Goal: Task Accomplishment & Management: Use online tool/utility

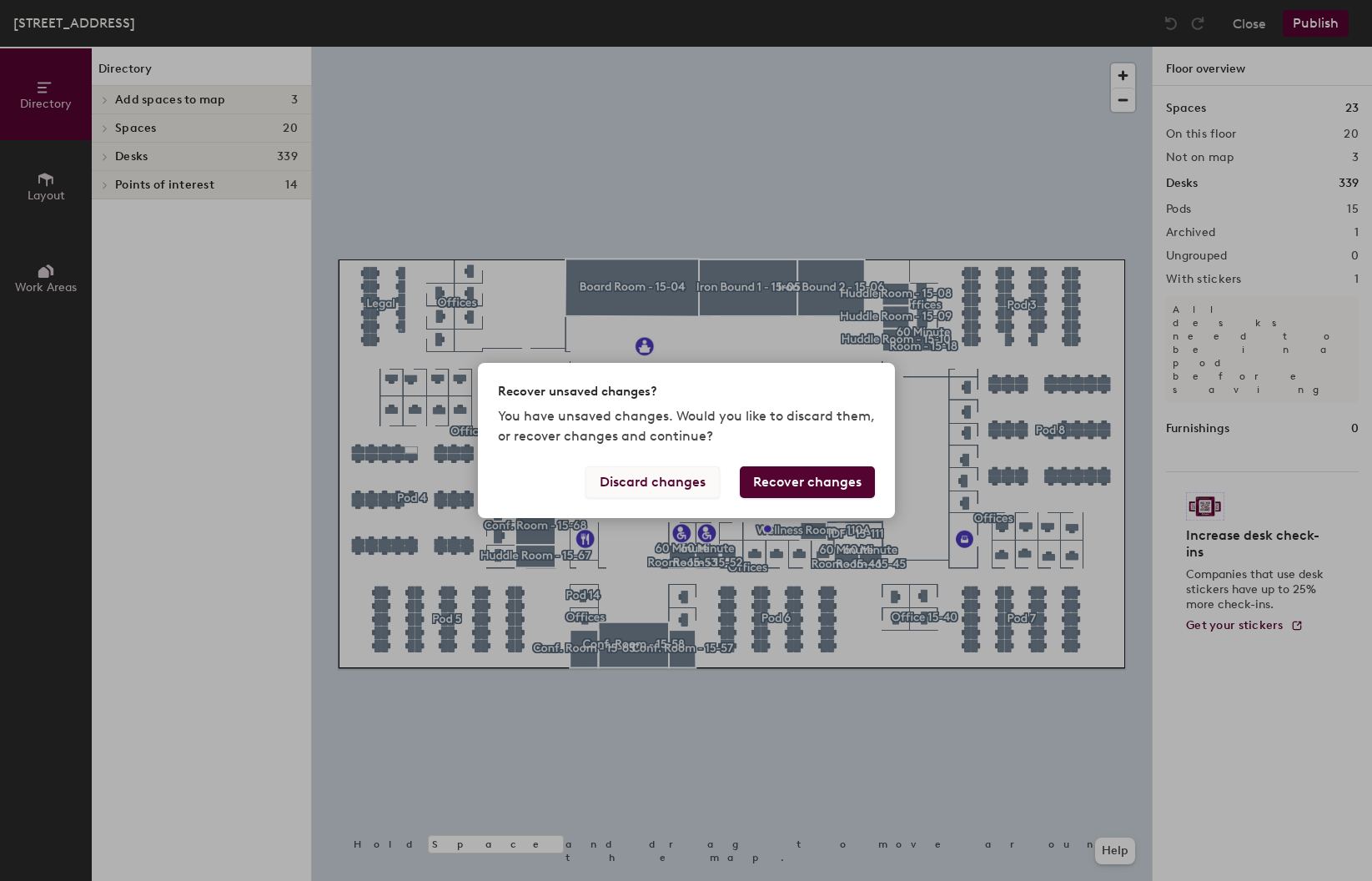
click at [689, 486] on button "Discard changes" at bounding box center [652, 482] width 135 height 32
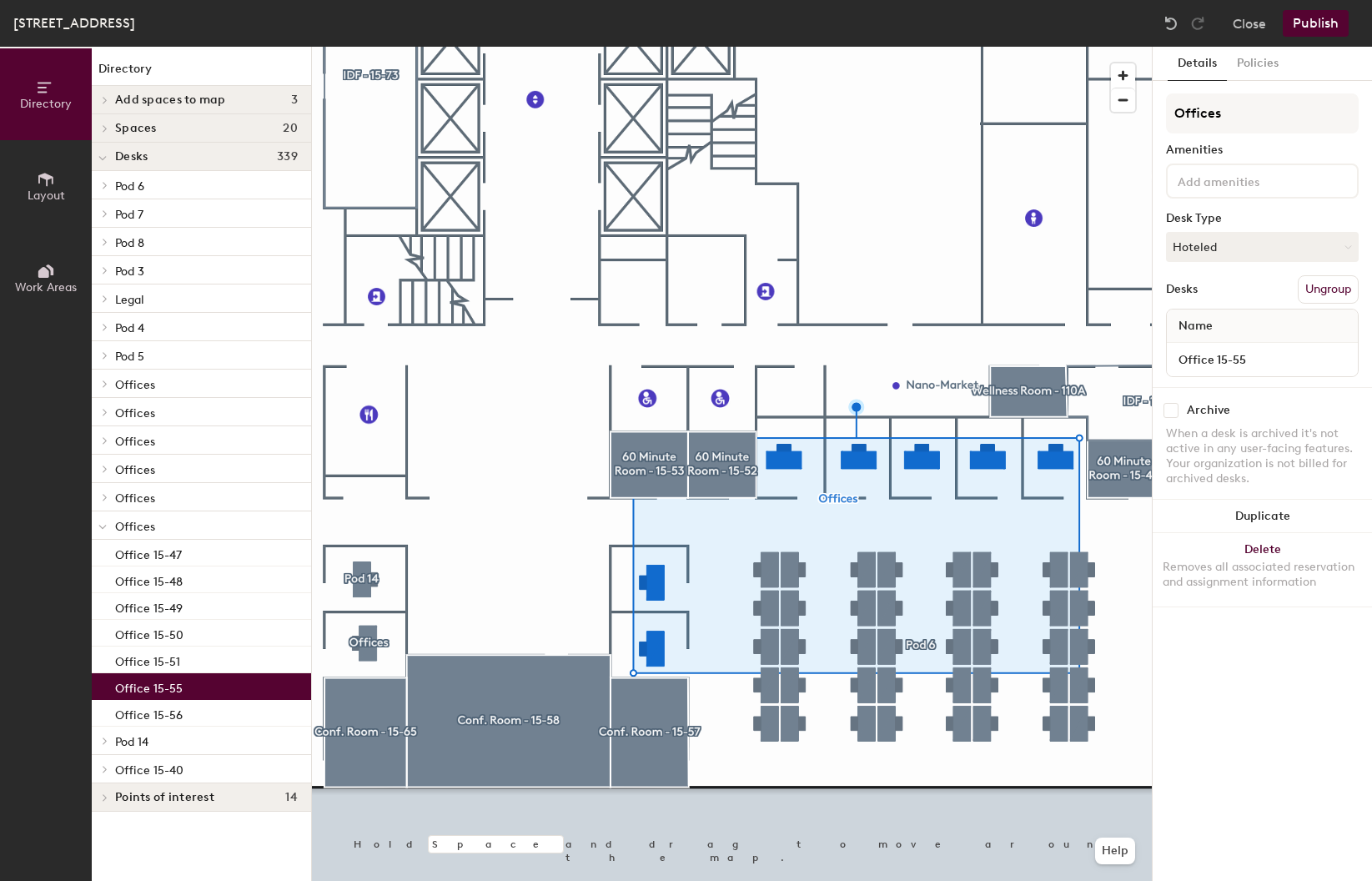
click at [182, 684] on div "Office 15-55" at bounding box center [202, 687] width 219 height 27
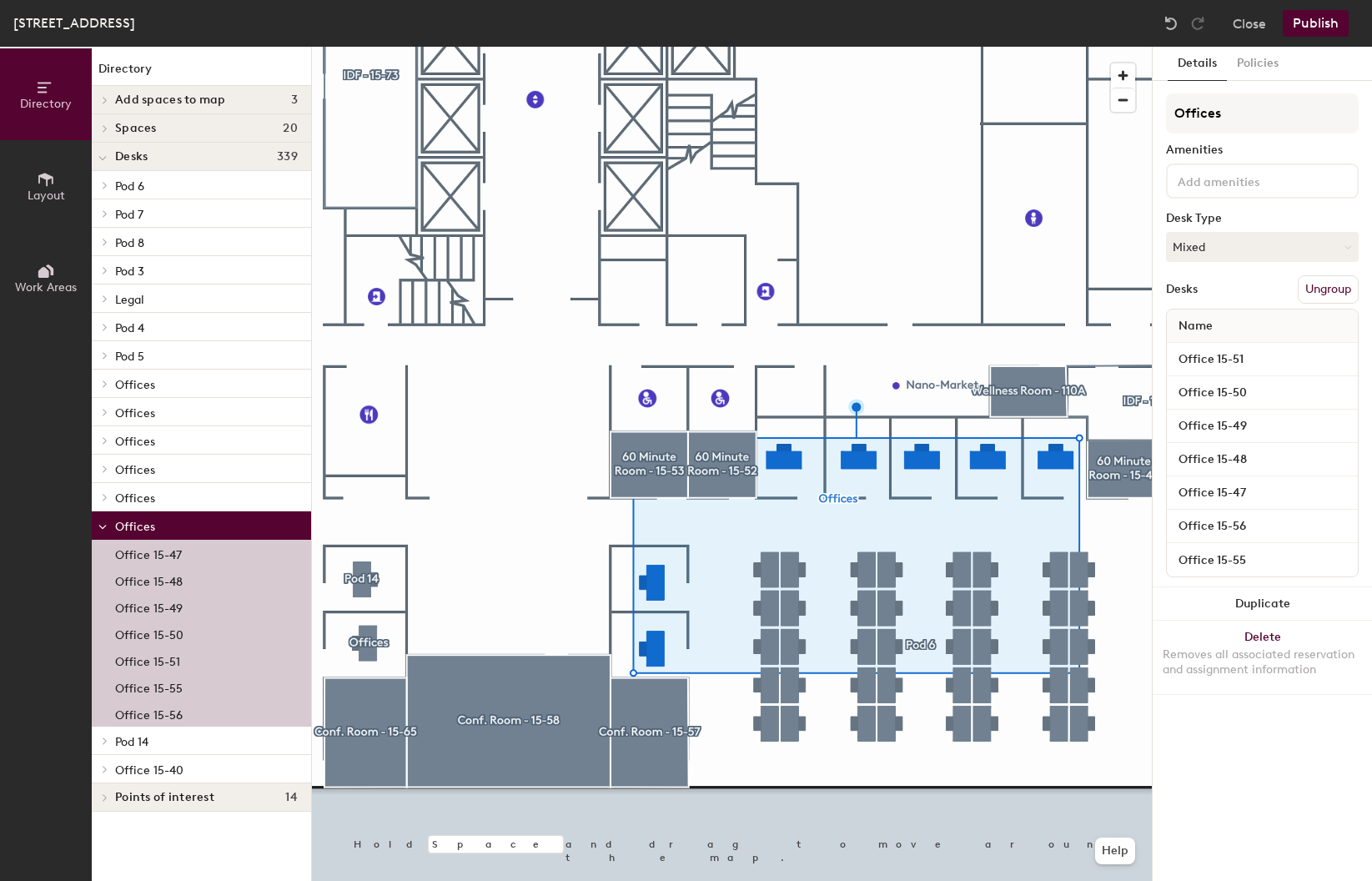
click at [163, 714] on p "Office 15-56" at bounding box center [149, 713] width 68 height 19
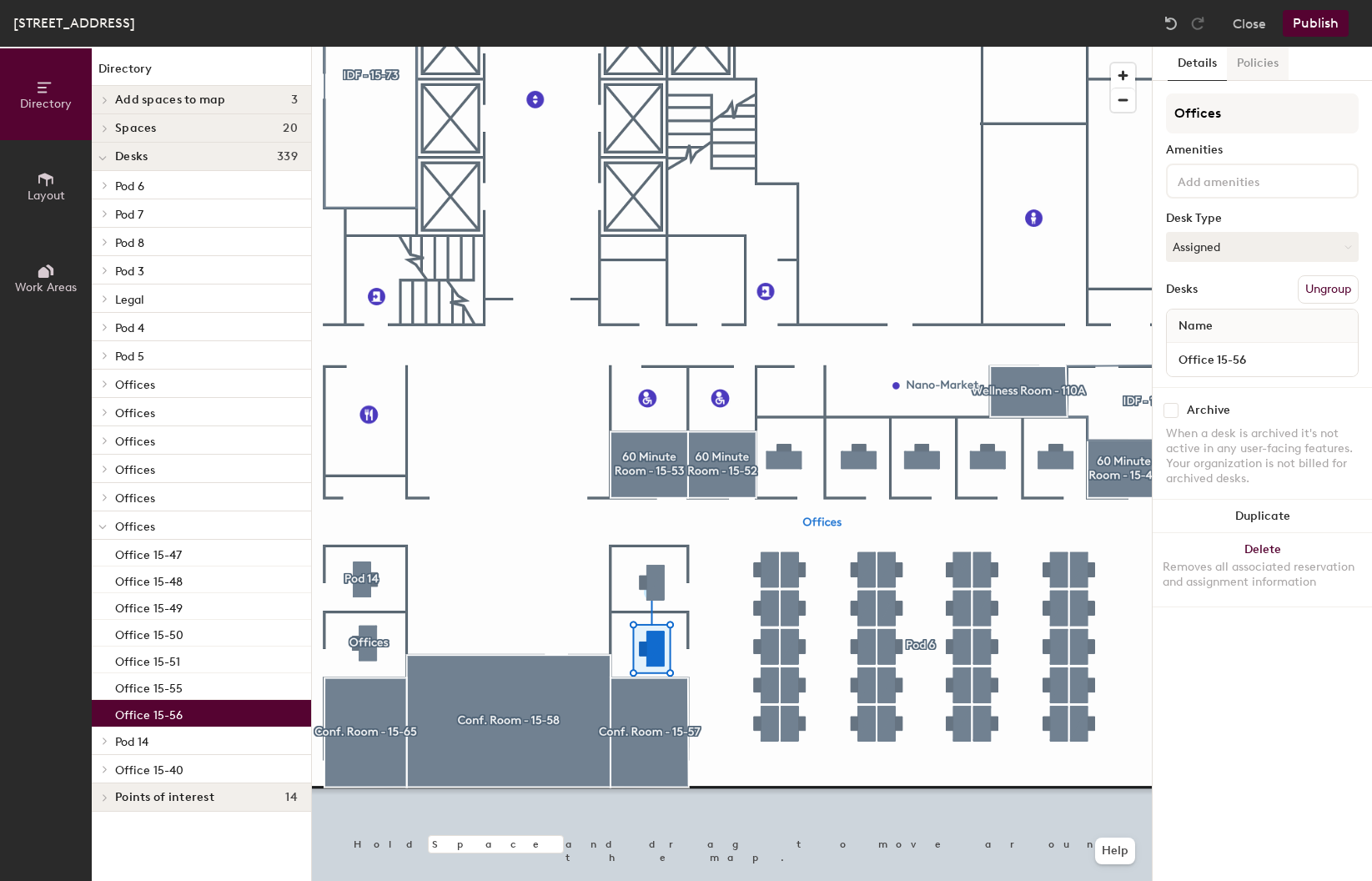
click at [1244, 56] on button "Policies" at bounding box center [1258, 63] width 62 height 34
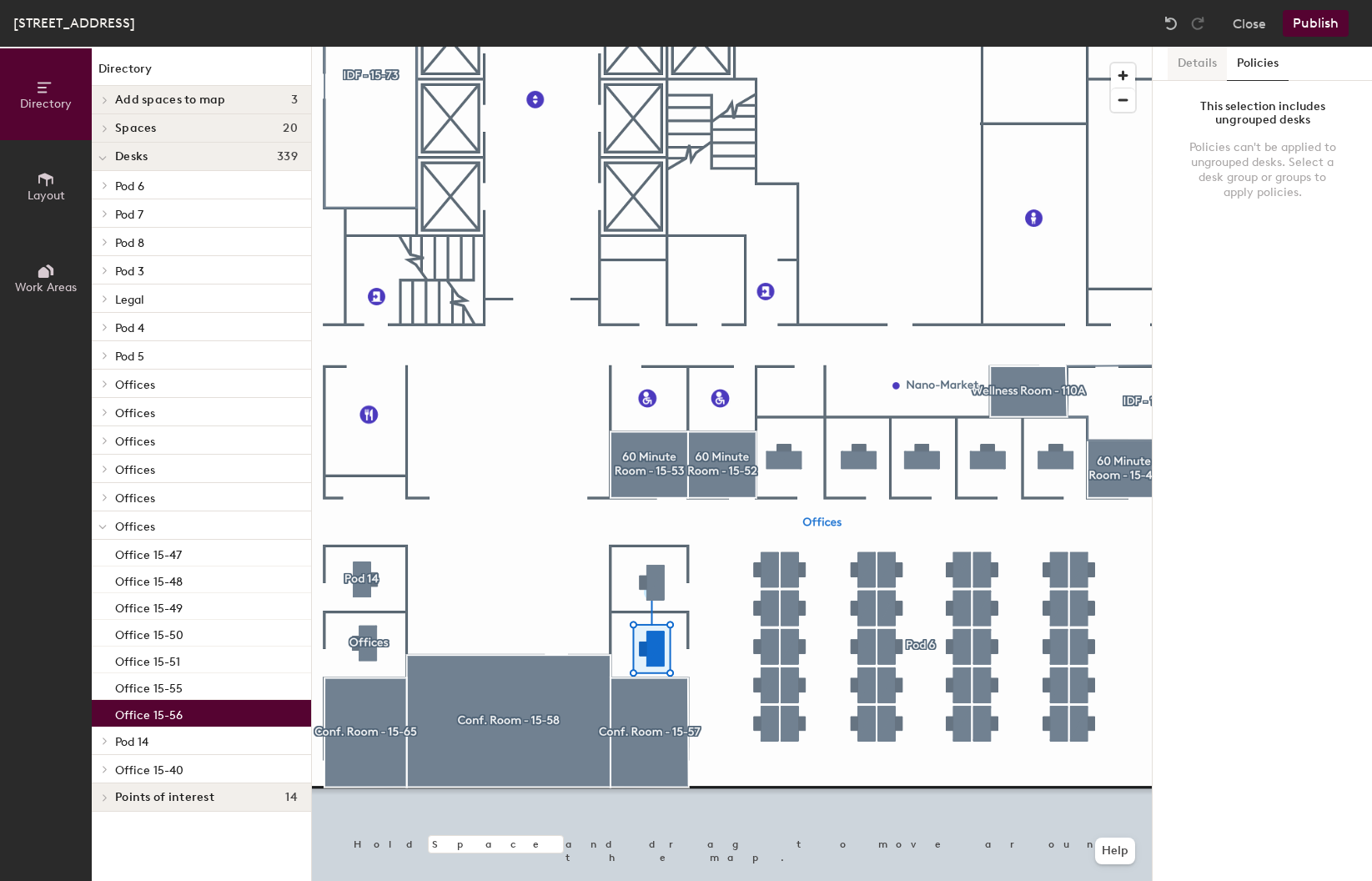
click at [1191, 60] on button "Details" at bounding box center [1197, 63] width 59 height 34
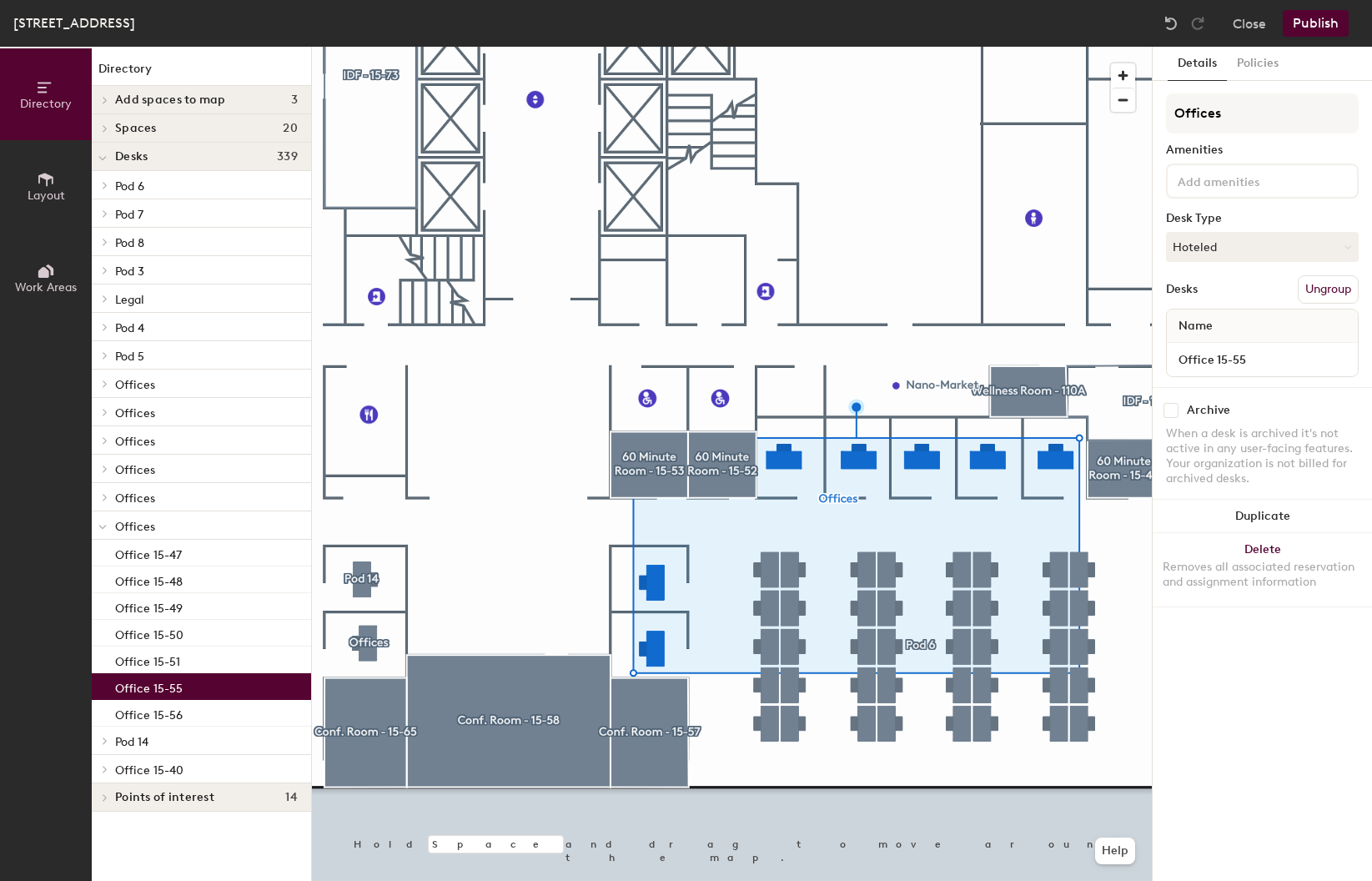
click at [171, 685] on p "Office 15-55" at bounding box center [149, 686] width 68 height 19
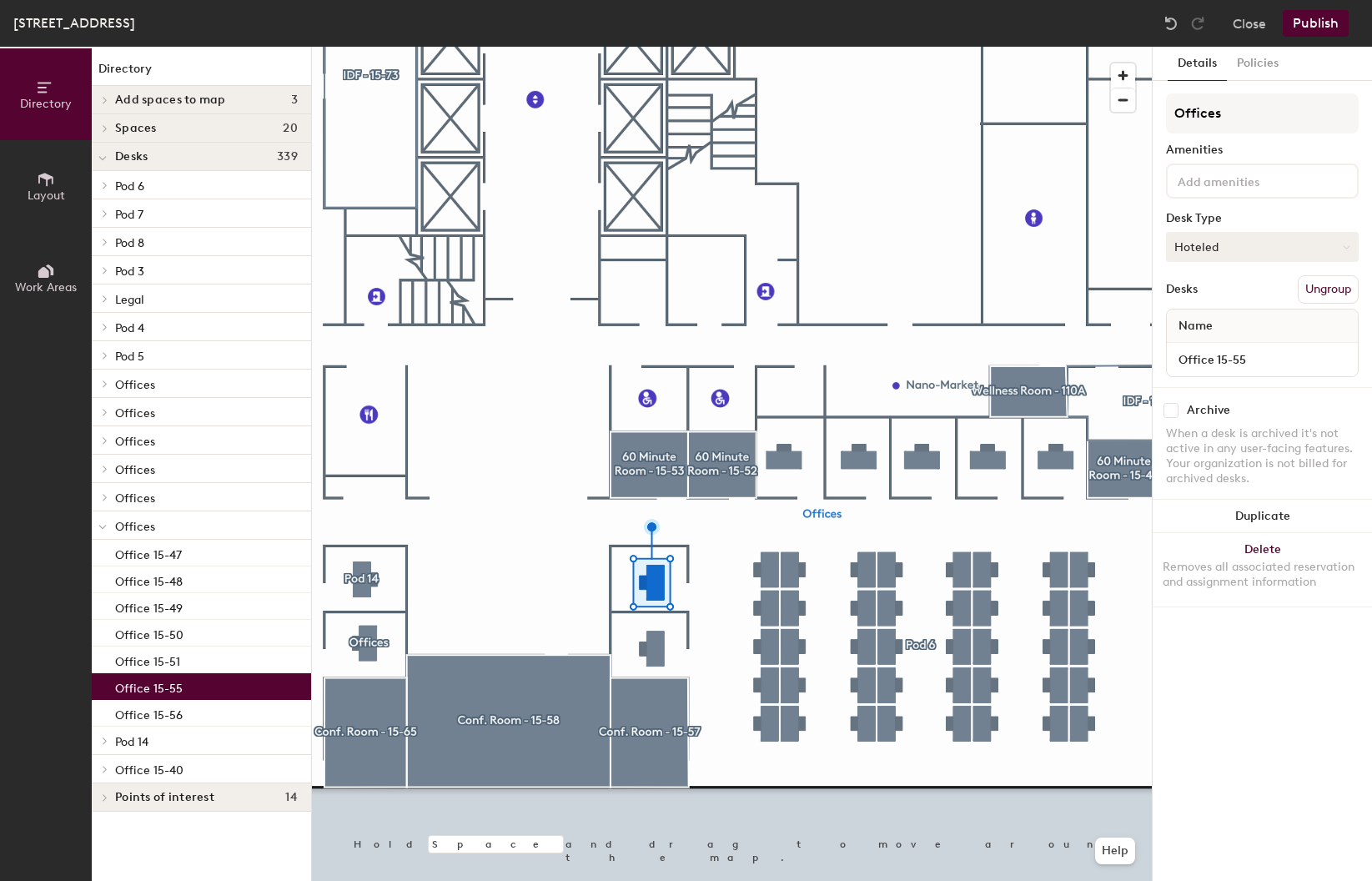
click at [1227, 247] on button "Hoteled" at bounding box center [1262, 246] width 193 height 30
click at [1224, 293] on div "Assigned" at bounding box center [1250, 299] width 167 height 25
click at [45, 285] on span "Work Areas" at bounding box center [46, 287] width 62 height 15
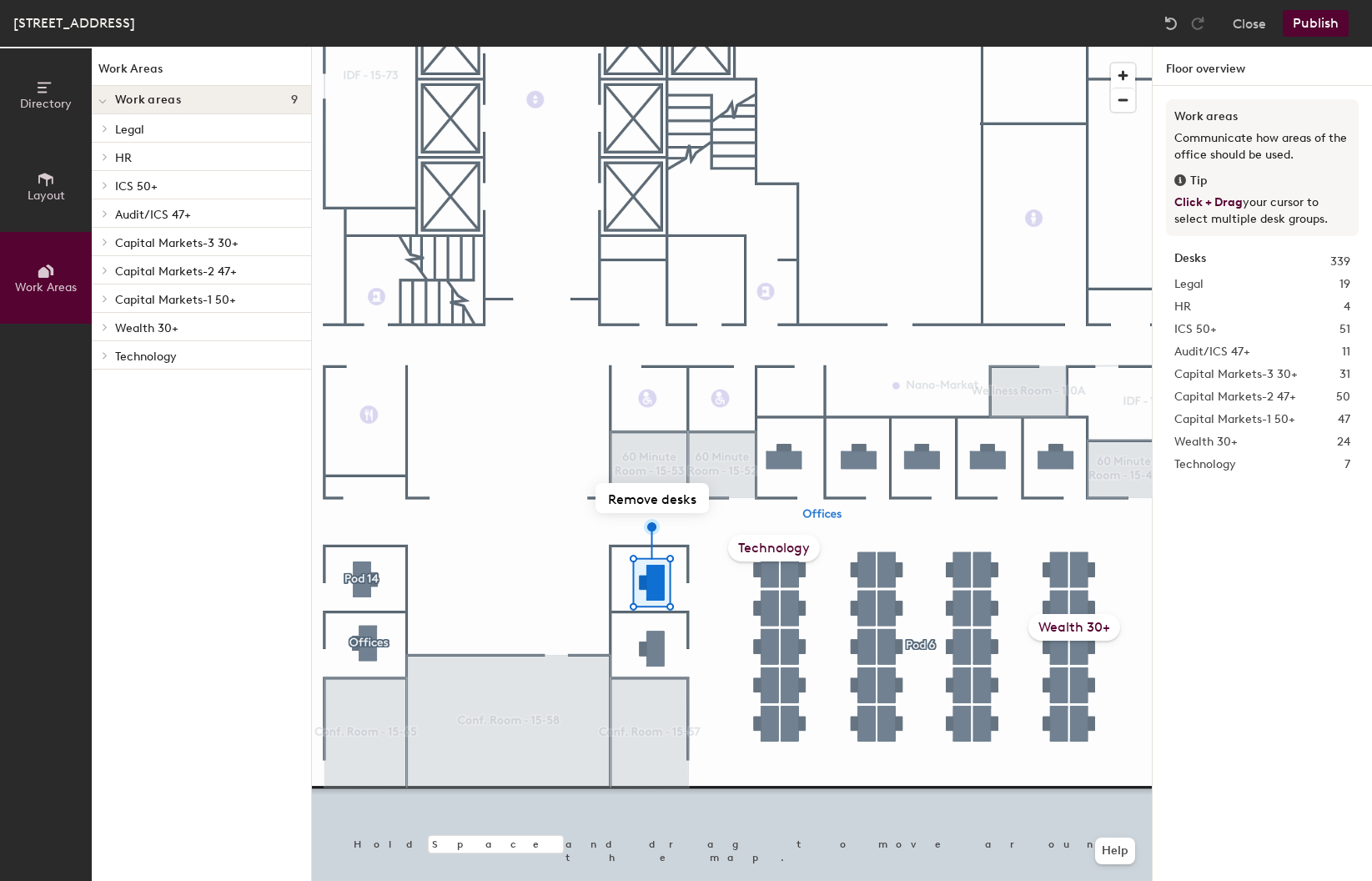
click at [39, 191] on span "Layout" at bounding box center [46, 196] width 38 height 15
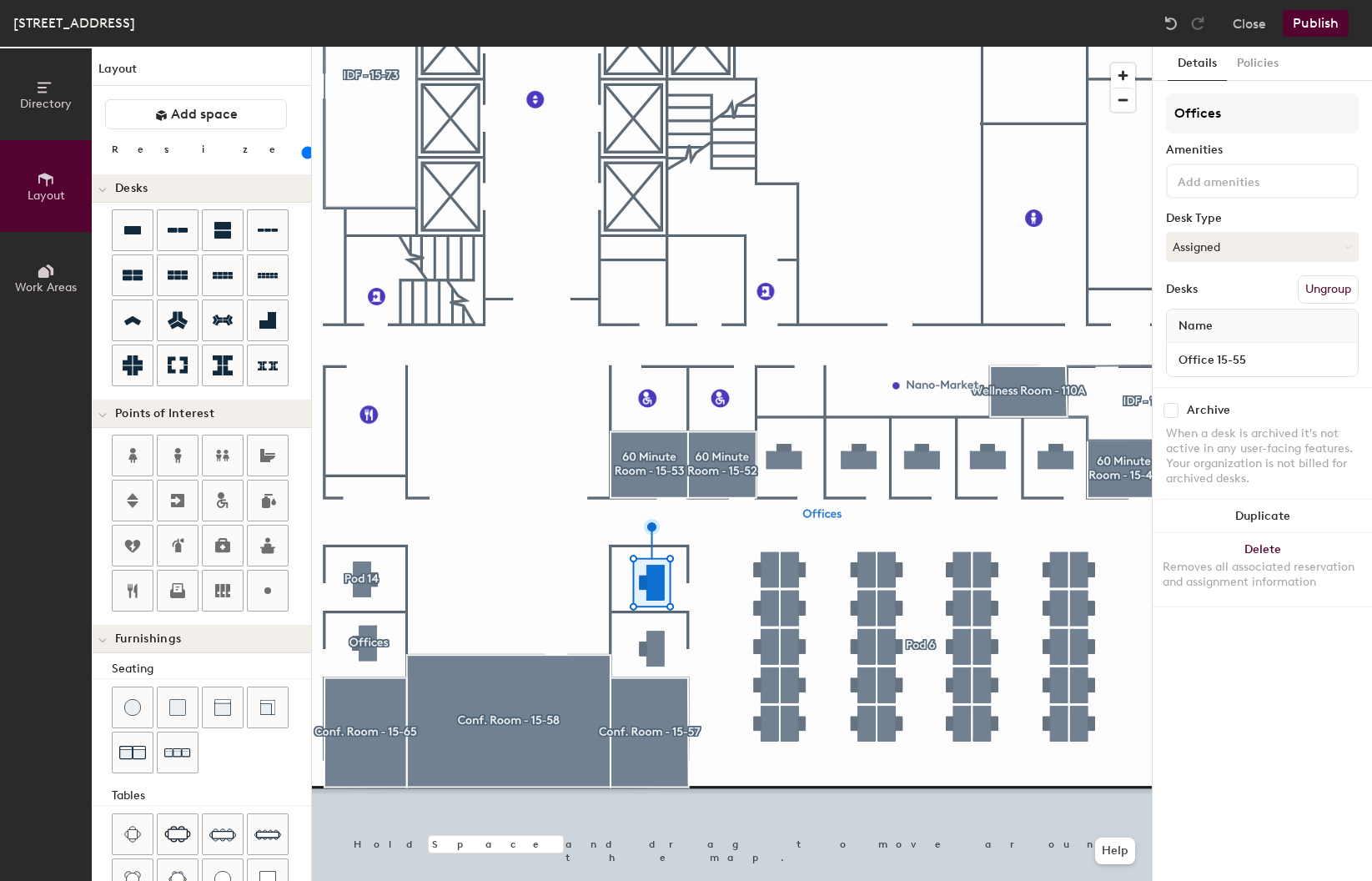
click at [37, 116] on button "Directory" at bounding box center [46, 94] width 92 height 92
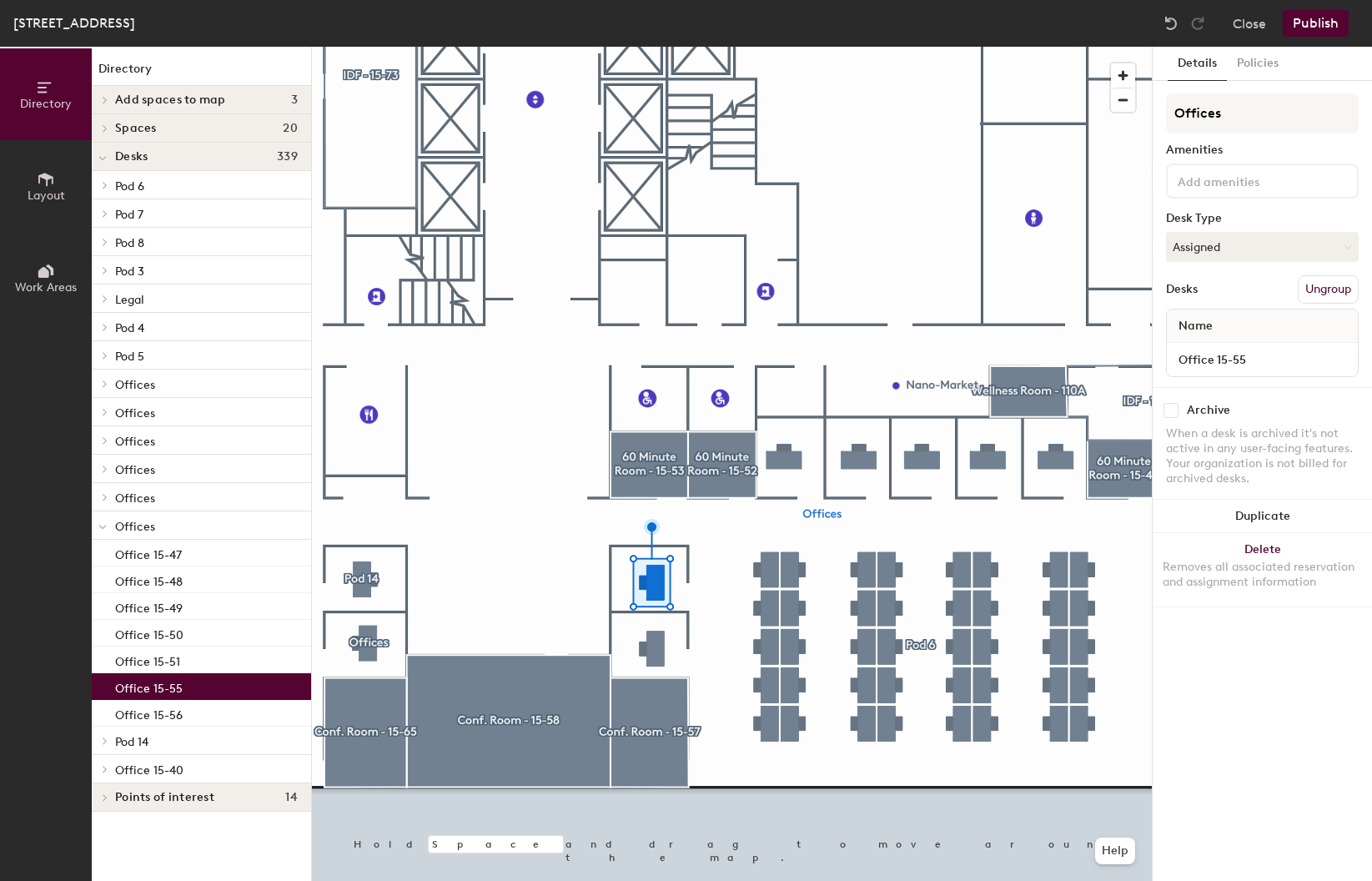
click at [152, 682] on p "Office 15-55" at bounding box center [149, 686] width 68 height 19
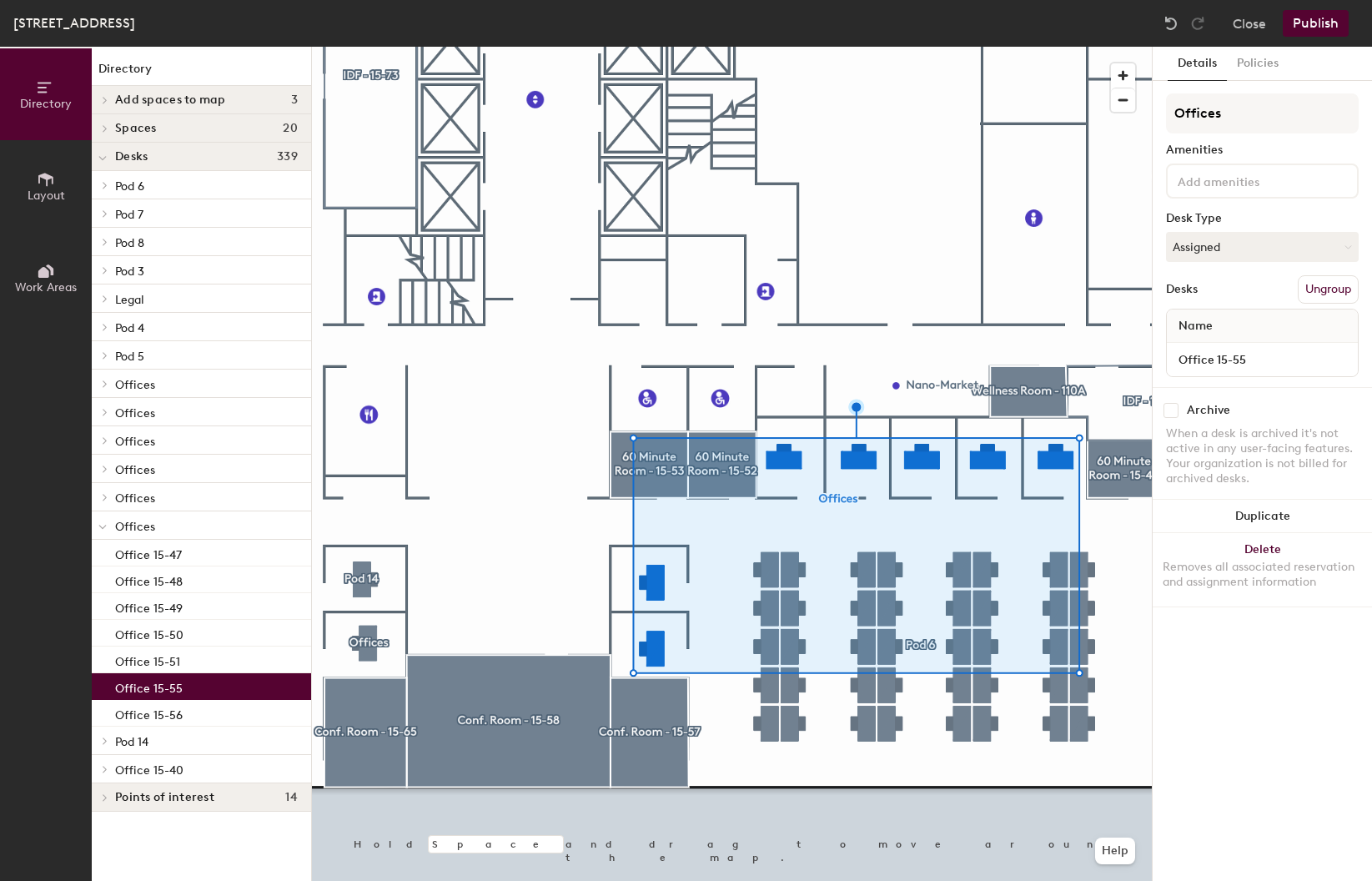
click at [176, 690] on p "Office 15-55" at bounding box center [149, 686] width 68 height 19
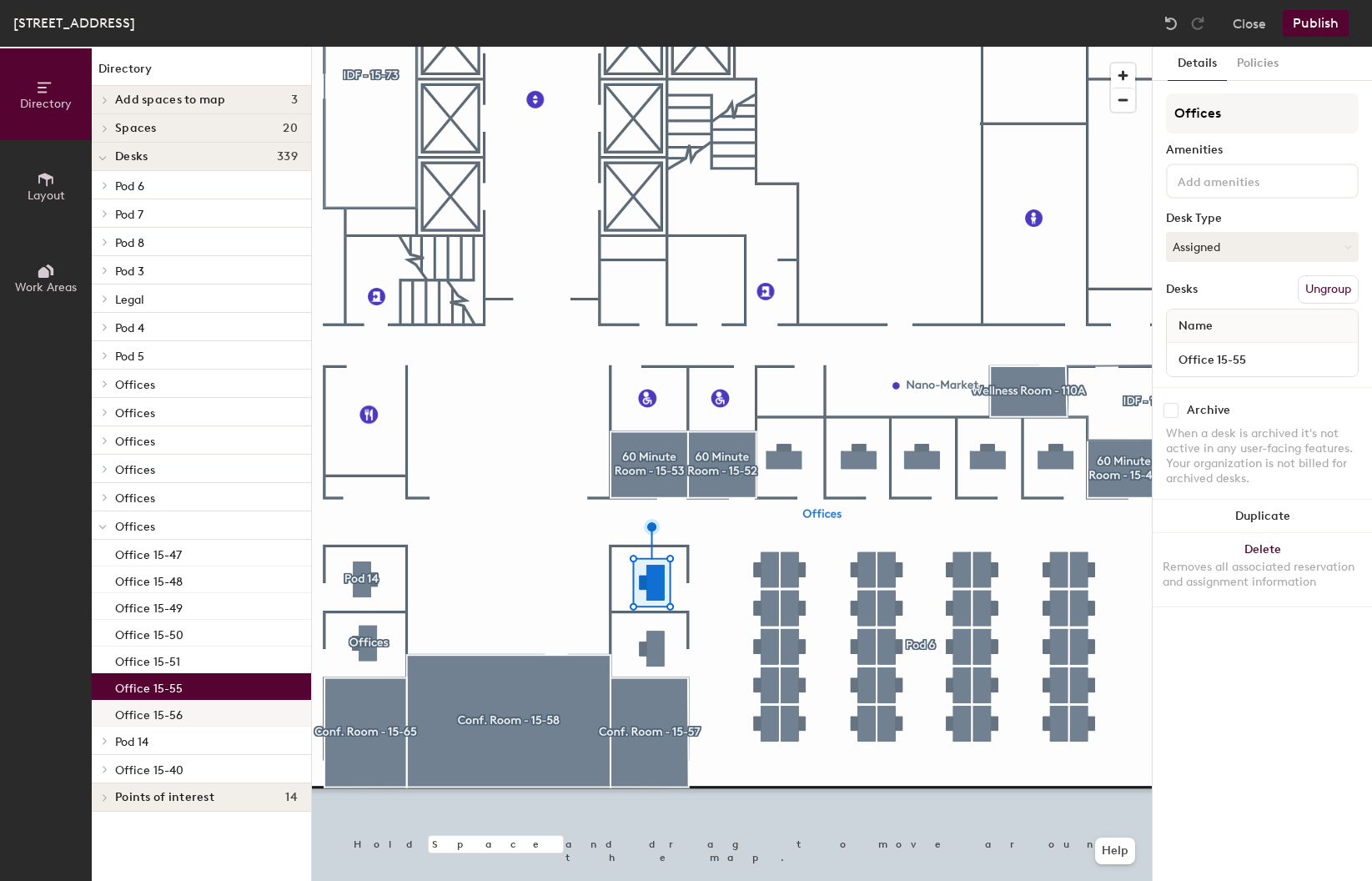
click at [176, 715] on p "Office 15-56" at bounding box center [149, 713] width 68 height 19
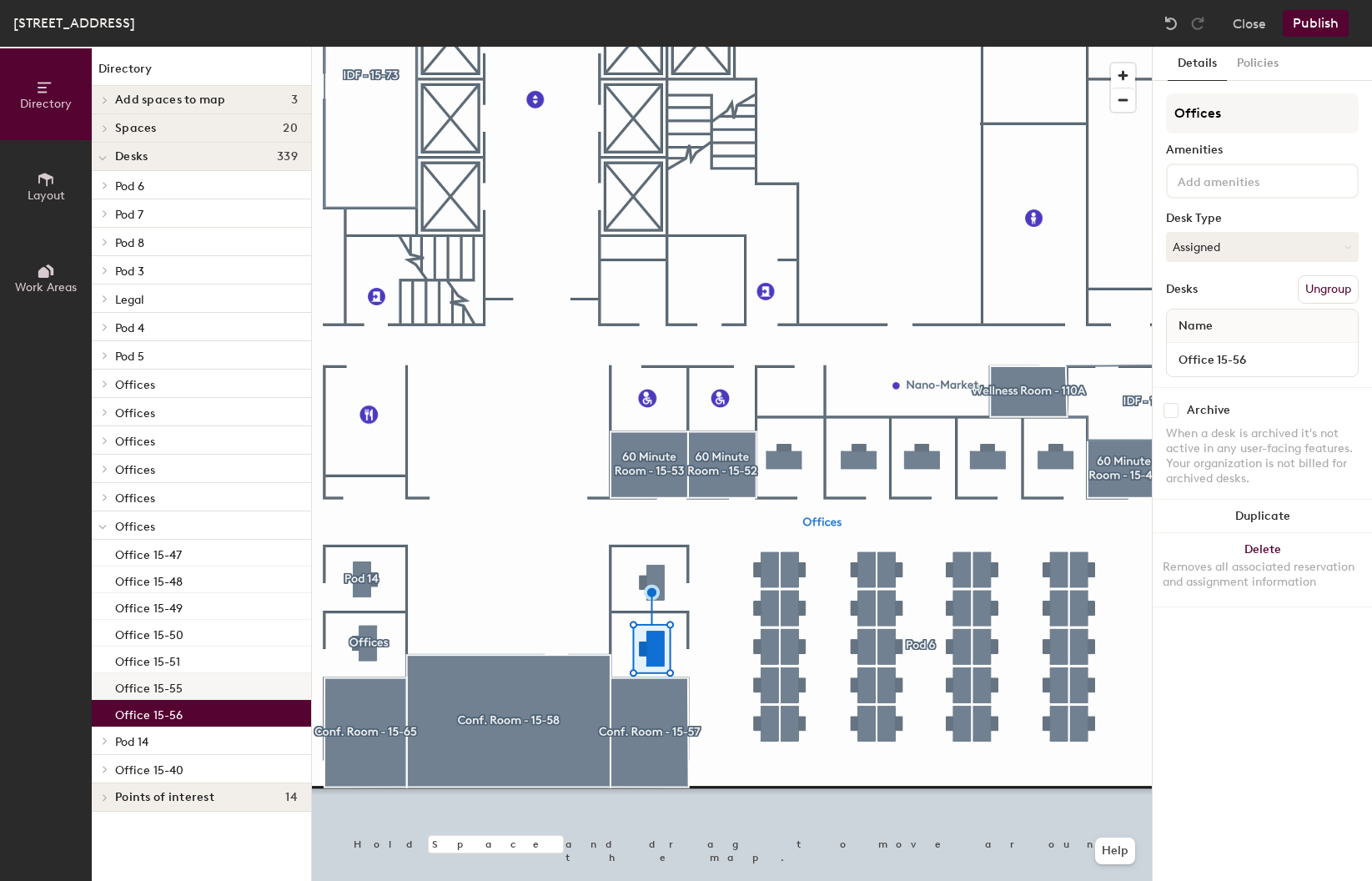
click at [171, 689] on p "Office 15-55" at bounding box center [149, 686] width 68 height 19
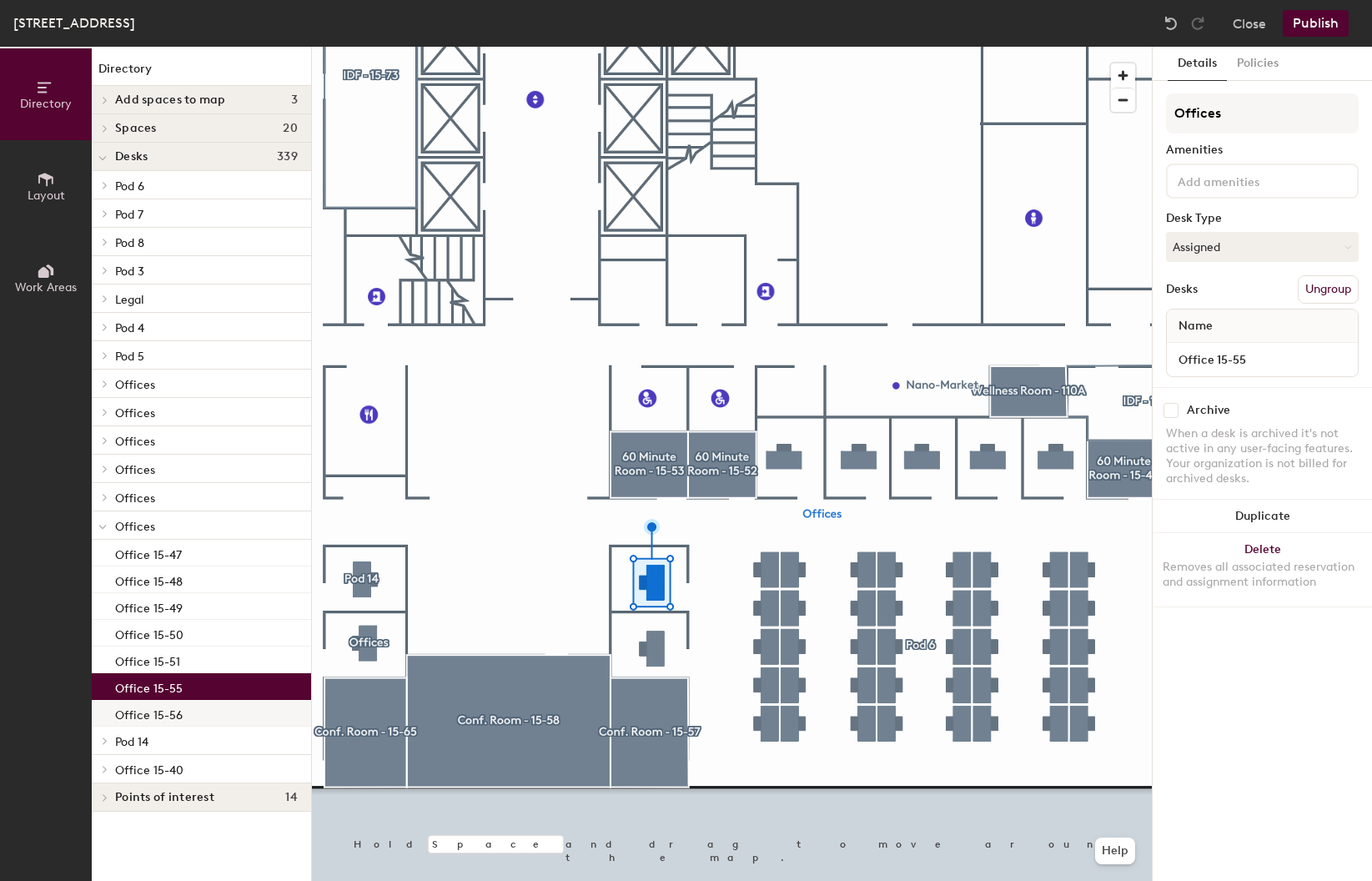
click at [165, 713] on p "Office 15-56" at bounding box center [149, 713] width 68 height 19
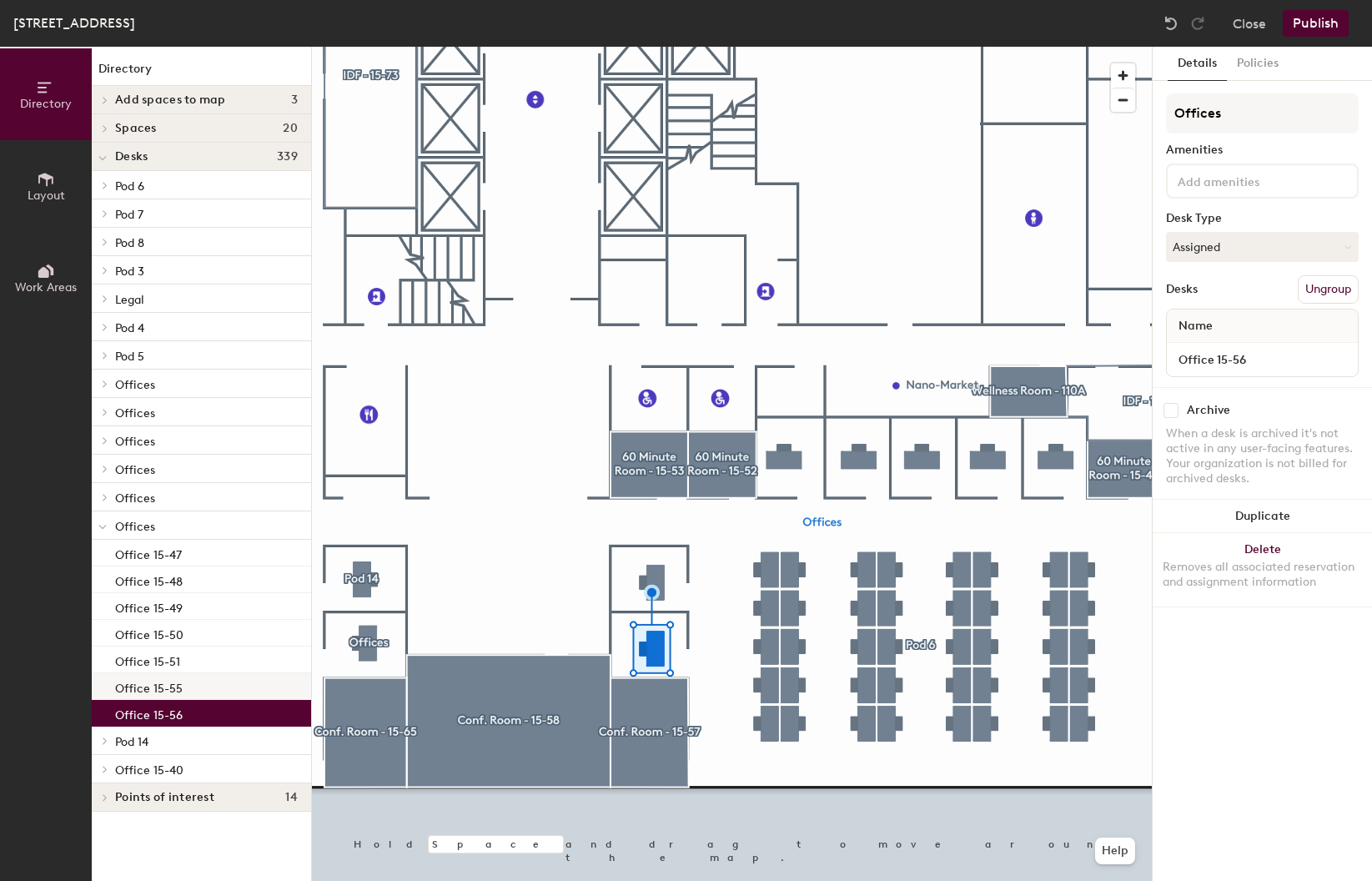
click at [168, 690] on p "Office 15-55" at bounding box center [149, 686] width 68 height 19
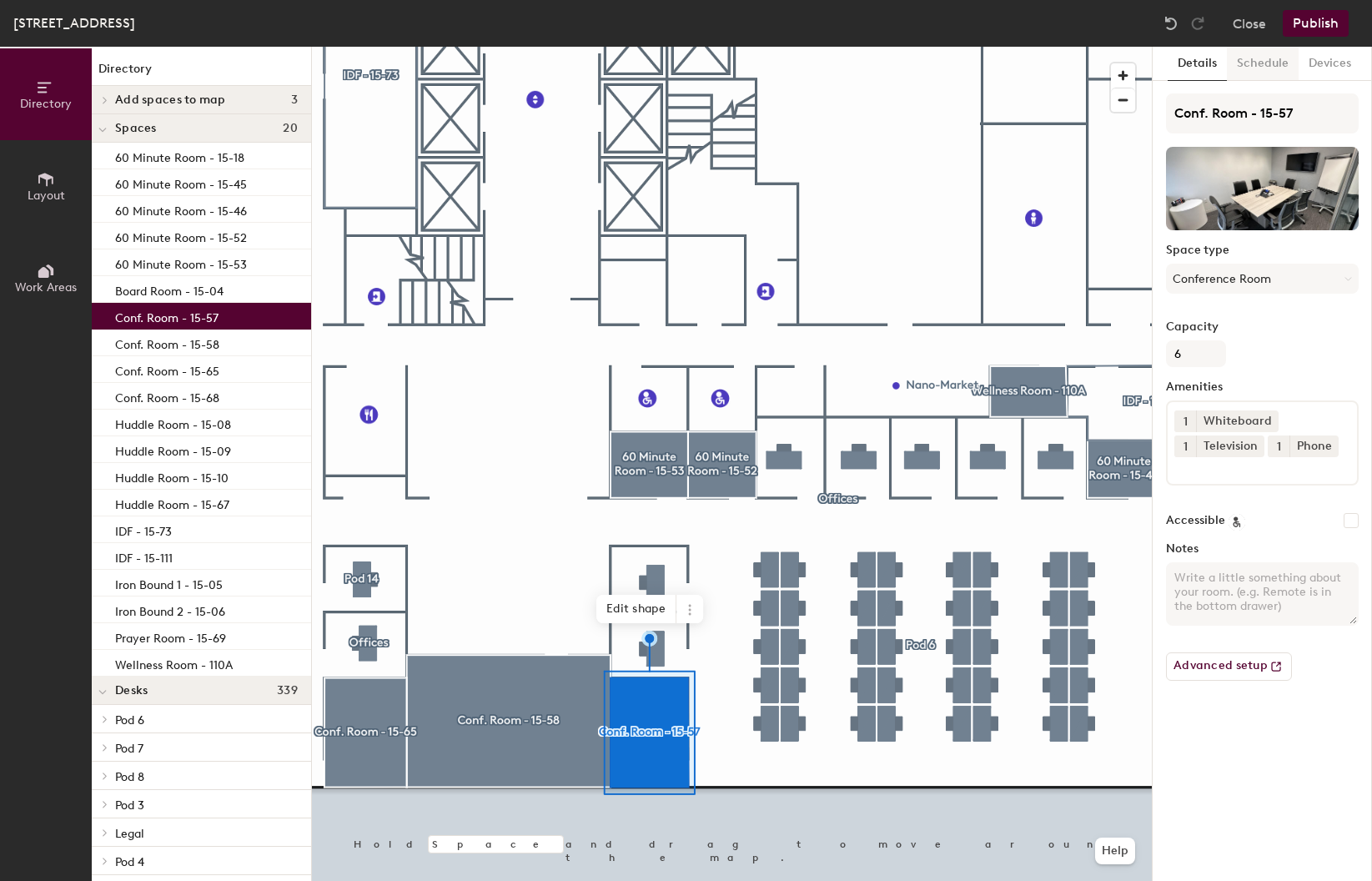
click at [1267, 69] on button "Schedule" at bounding box center [1263, 63] width 72 height 34
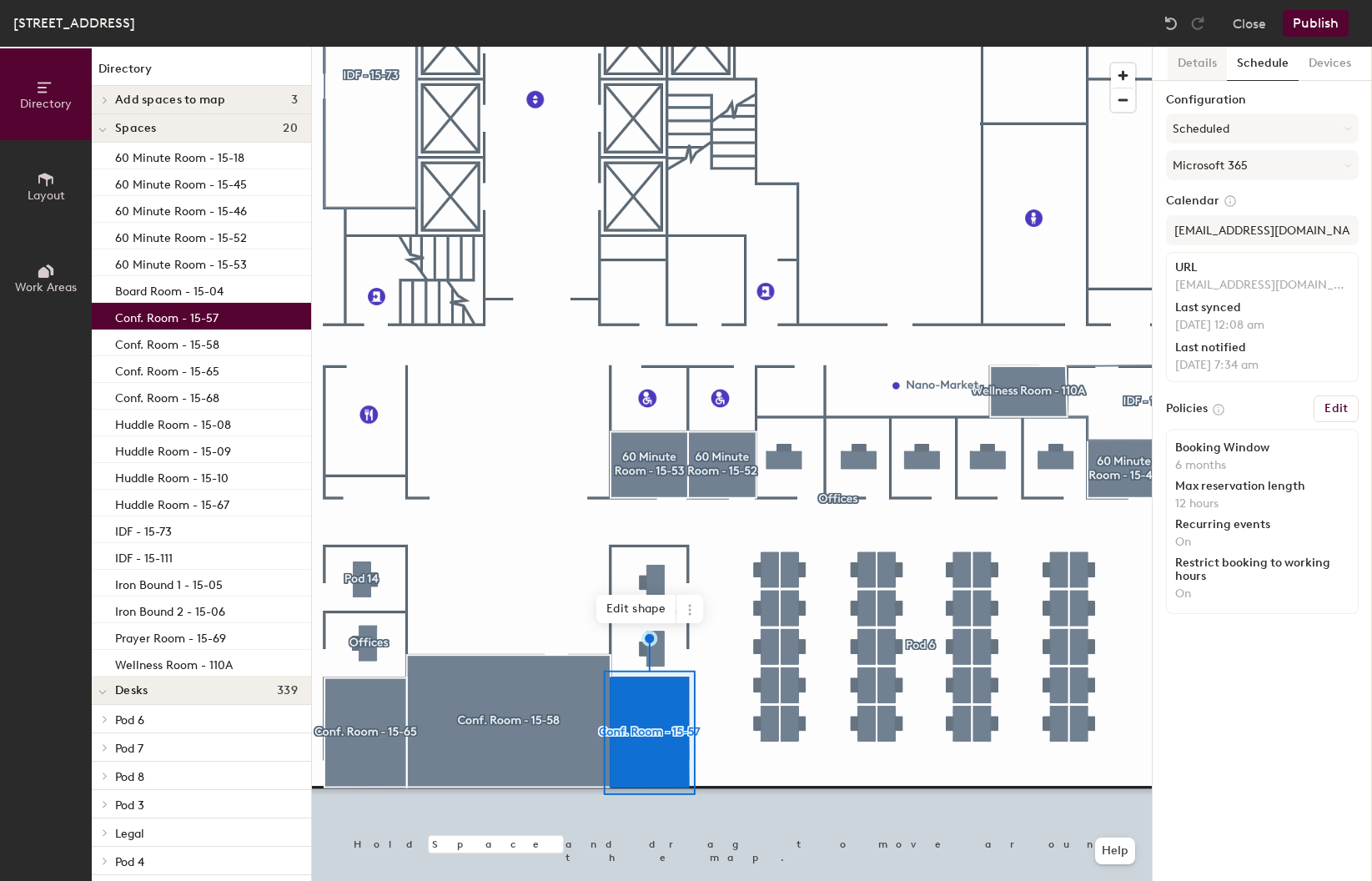
click at [1202, 69] on button "Details" at bounding box center [1197, 63] width 59 height 34
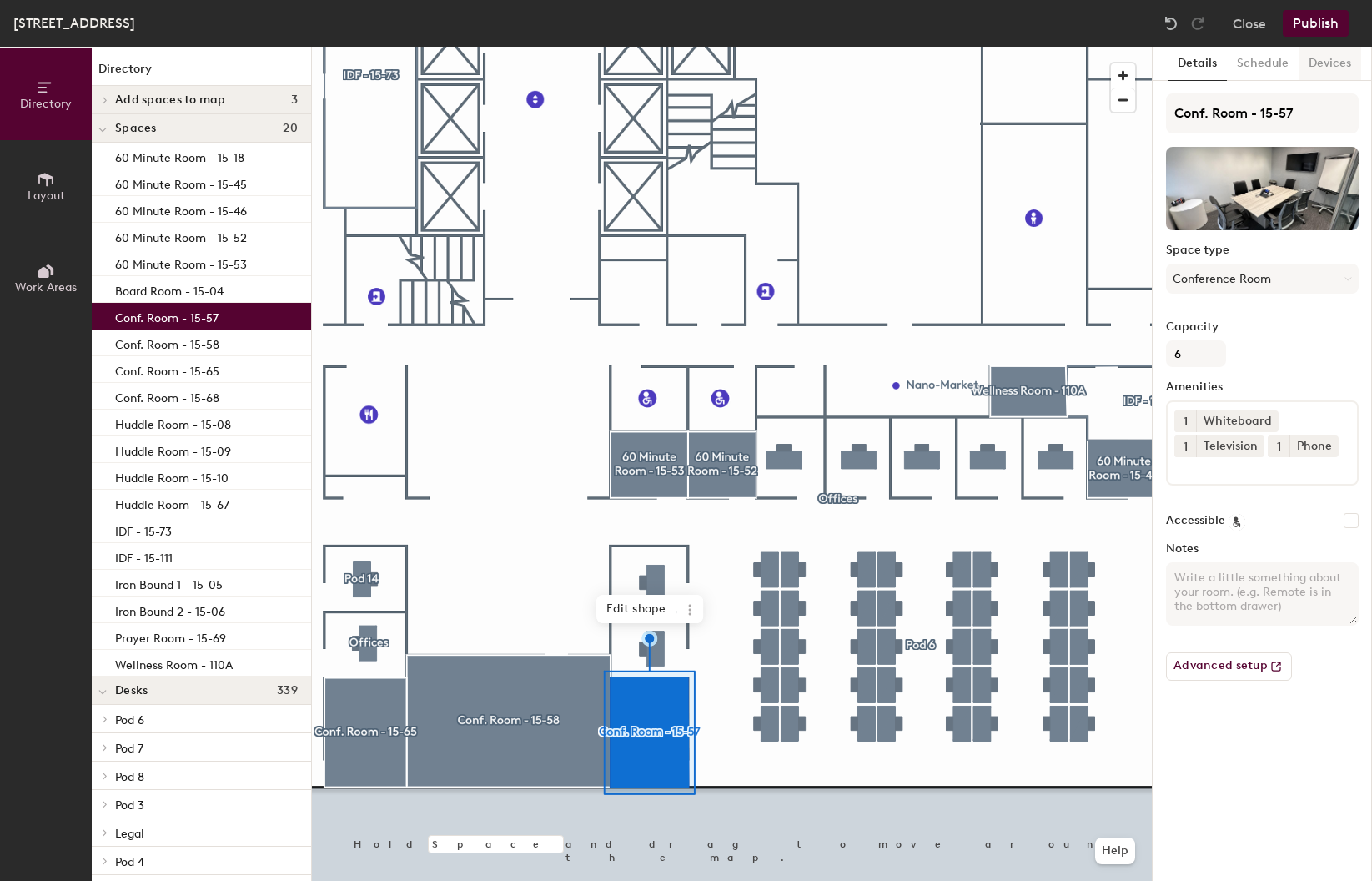
click at [1328, 58] on button "Devices" at bounding box center [1329, 63] width 63 height 34
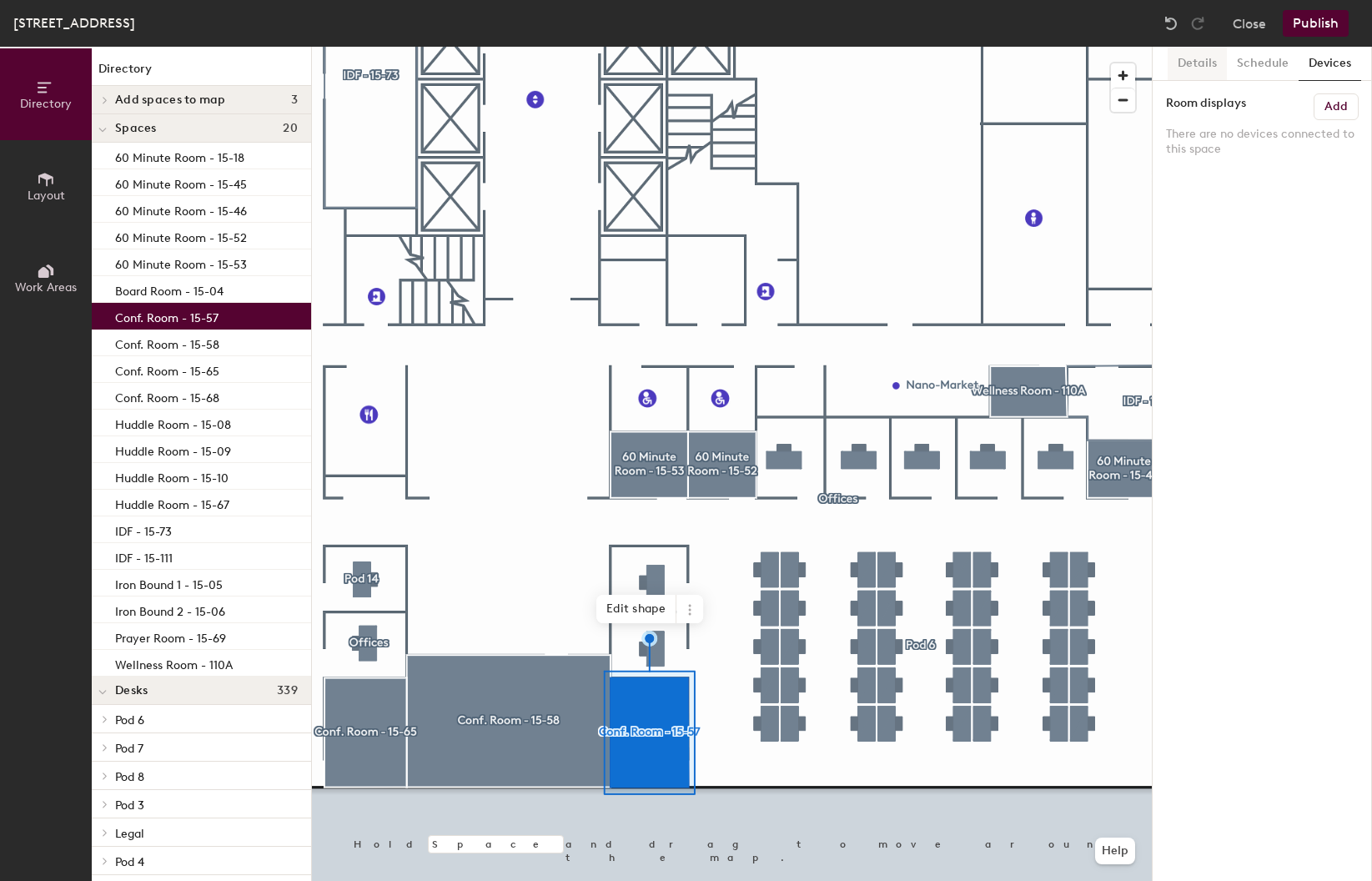
click at [1189, 63] on button "Details" at bounding box center [1197, 63] width 59 height 34
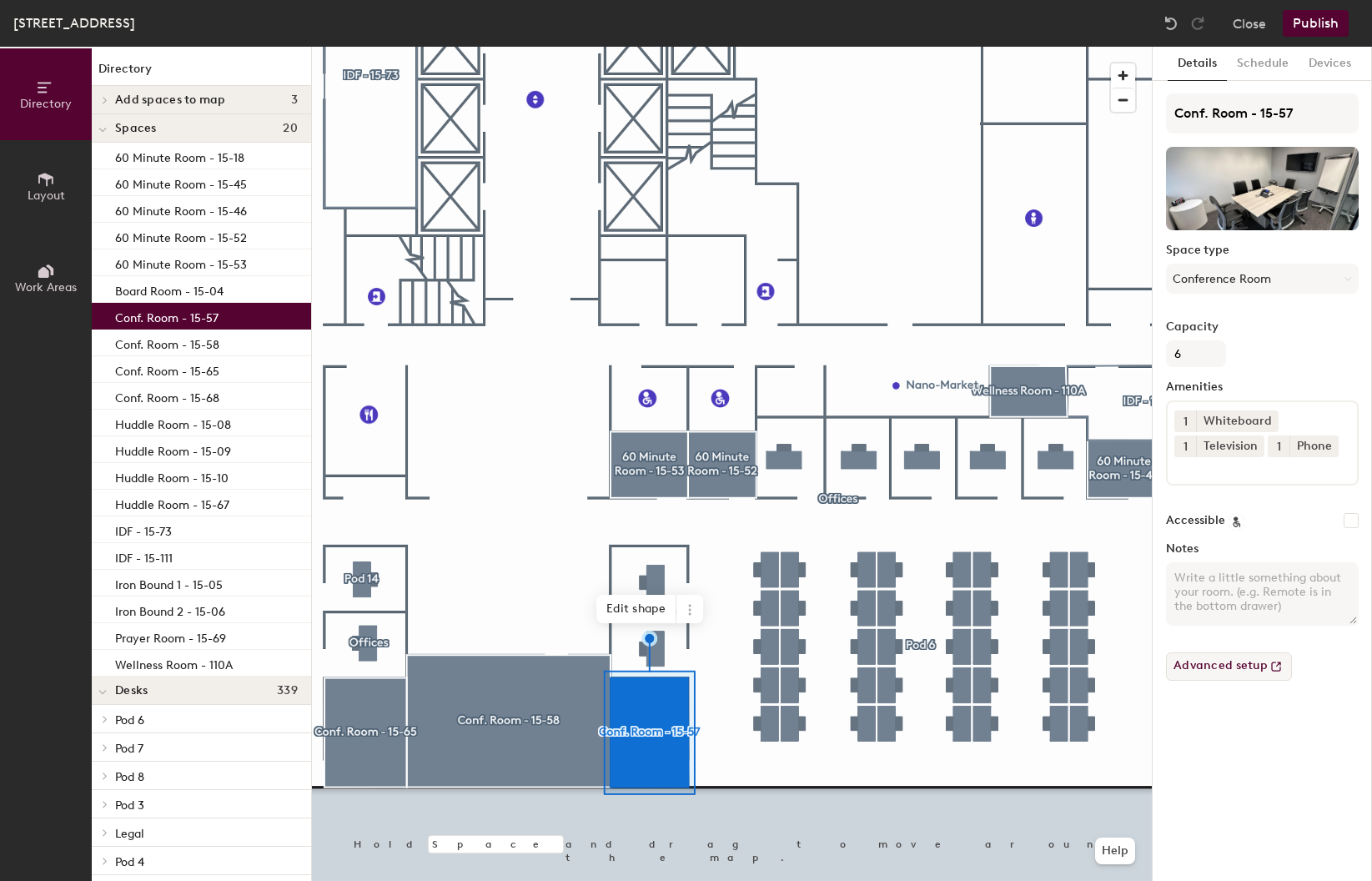
click at [1227, 667] on button "Advanced setup" at bounding box center [1229, 666] width 126 height 28
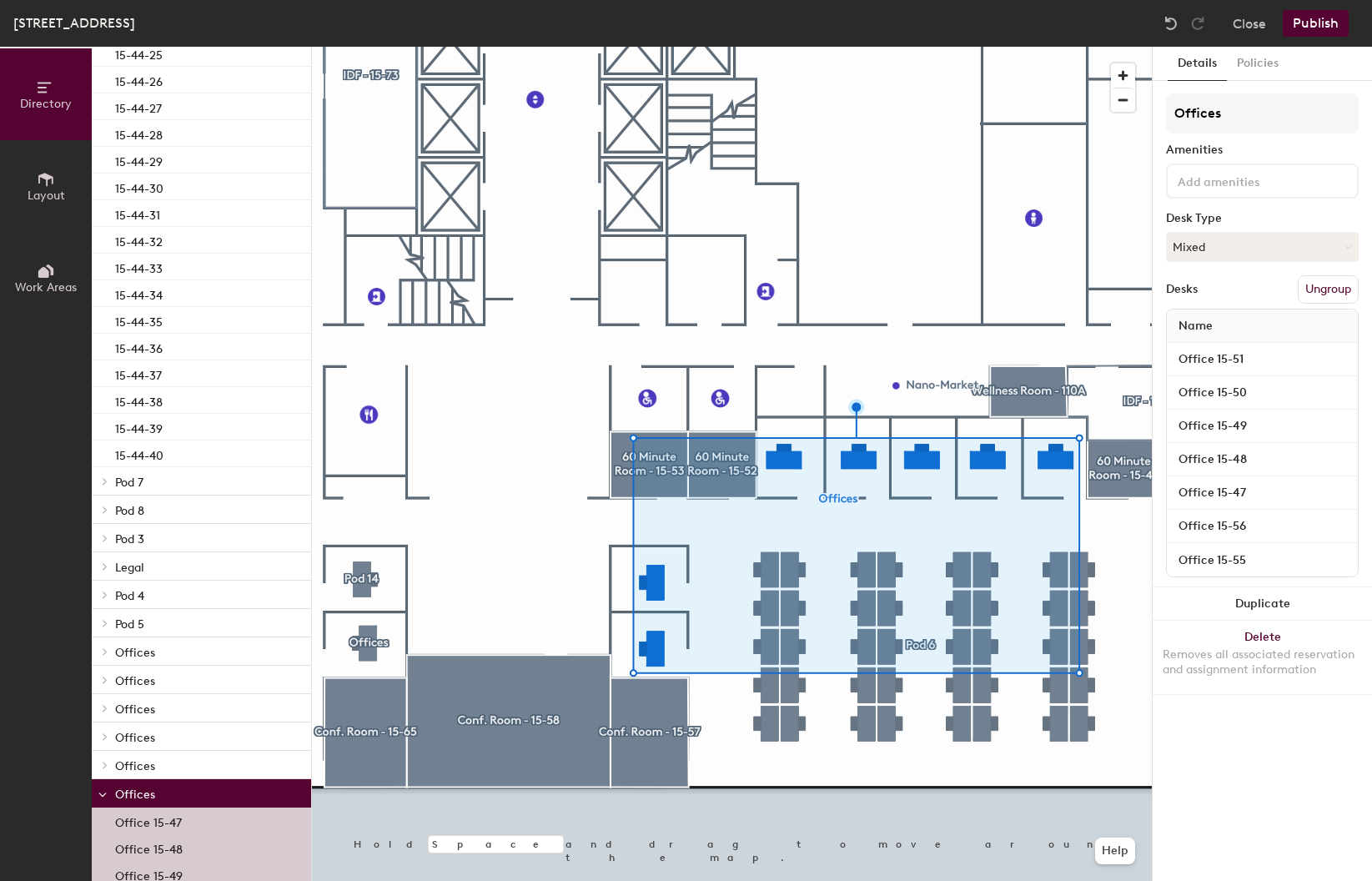
scroll to position [1335, 0]
click at [104, 482] on icon at bounding box center [105, 480] width 7 height 9
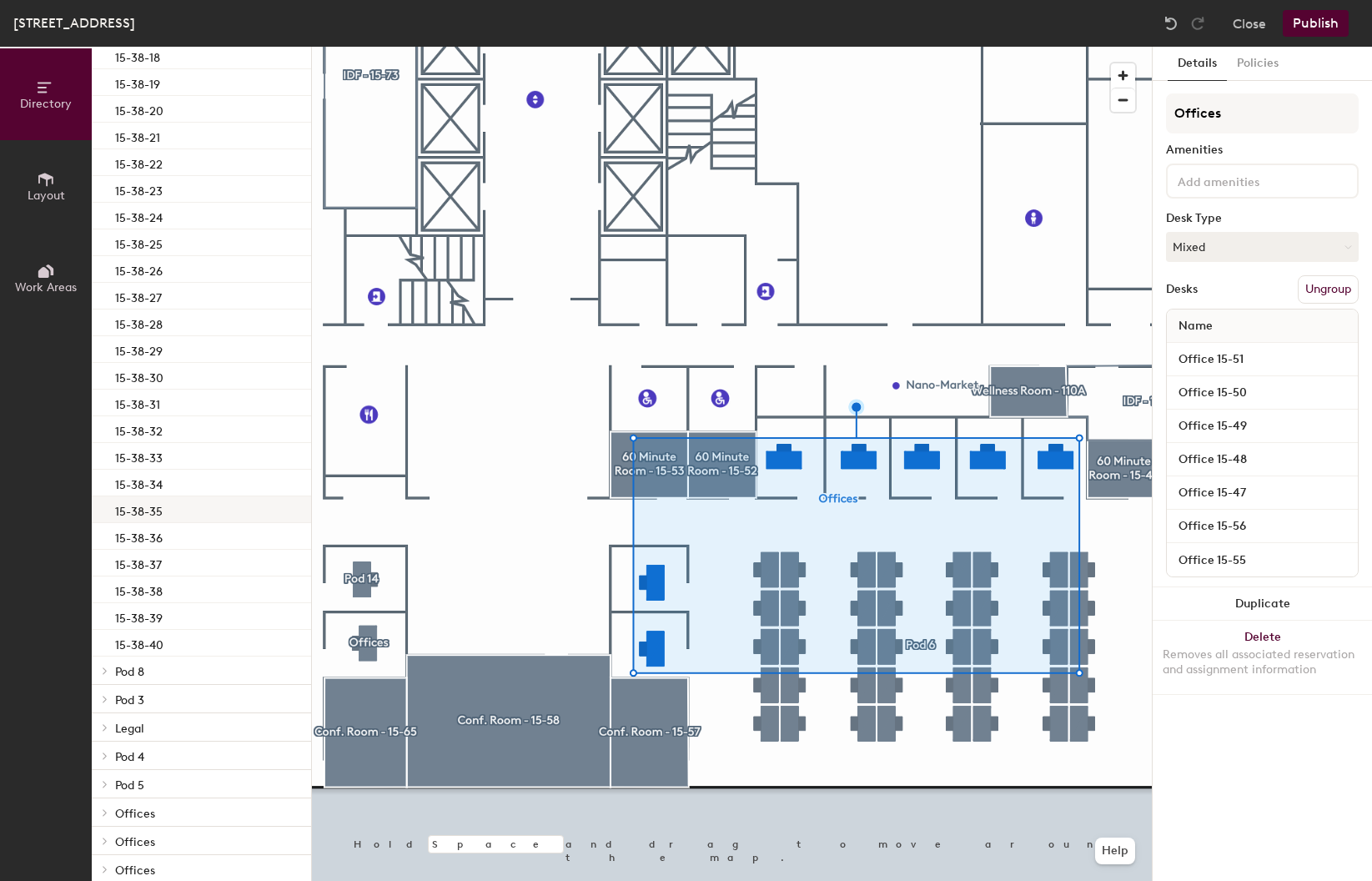
scroll to position [2502, 0]
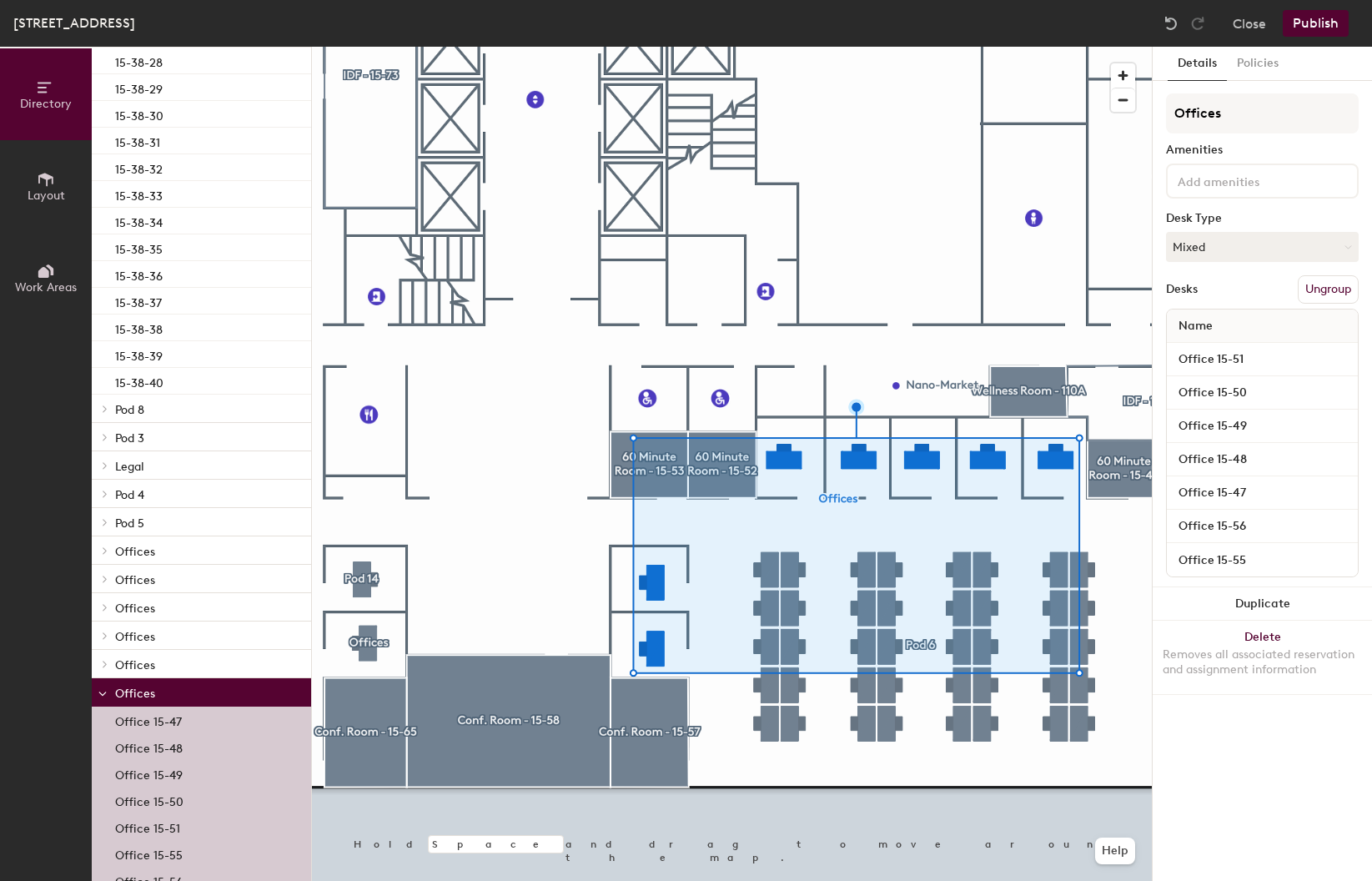
click at [106, 406] on icon at bounding box center [105, 408] width 7 height 9
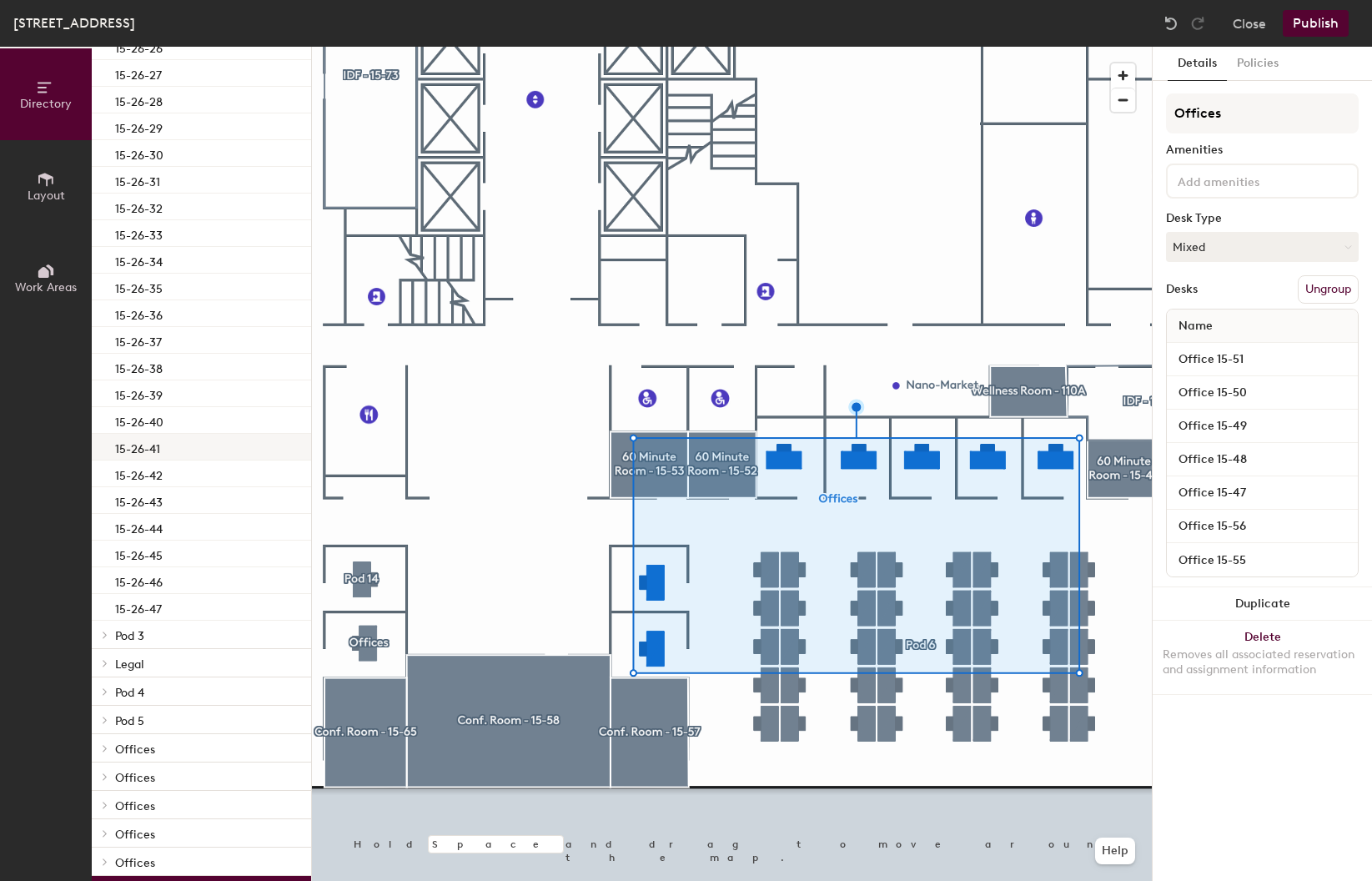
scroll to position [3587, 0]
click at [110, 608] on div at bounding box center [104, 607] width 18 height 9
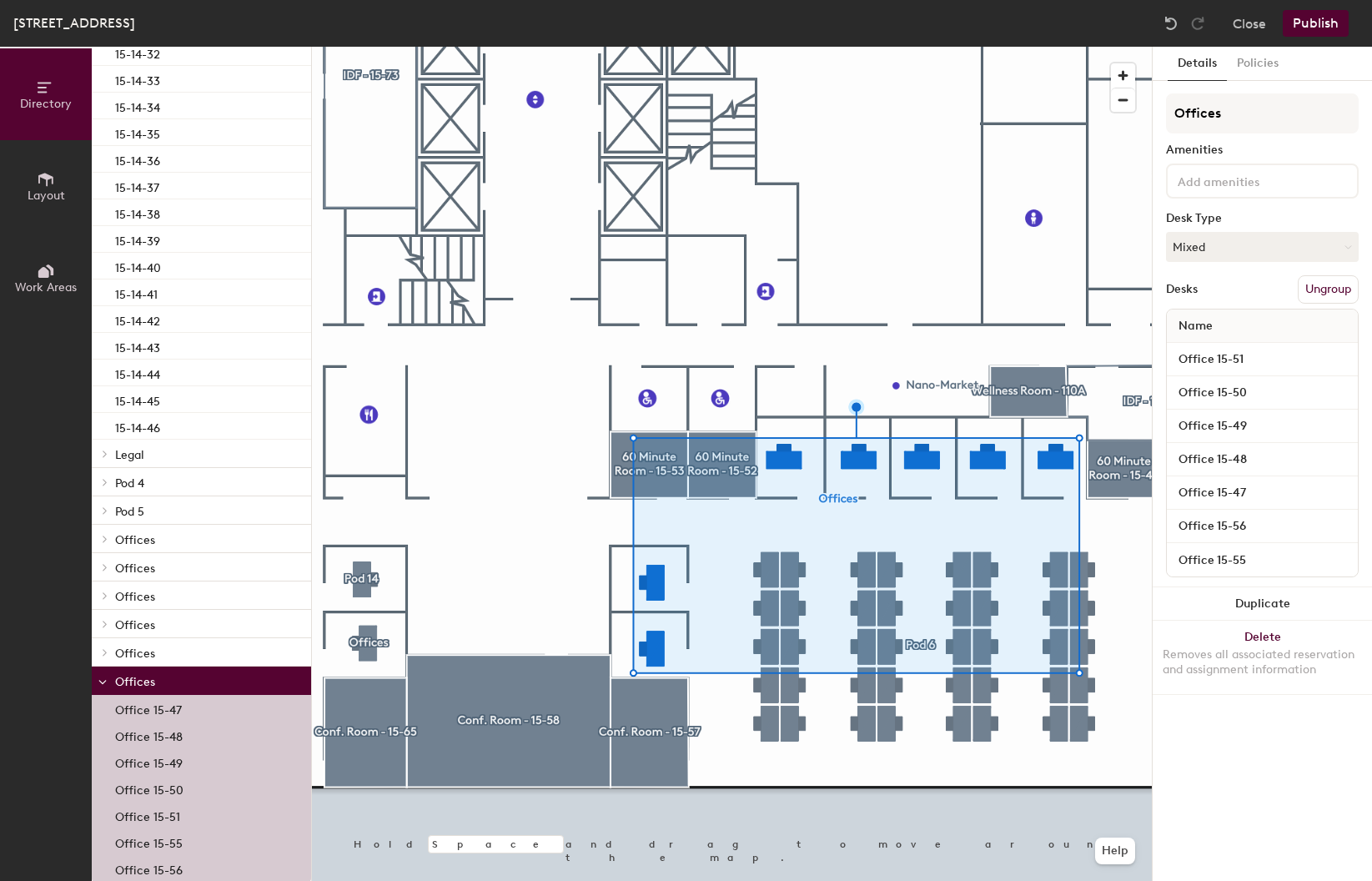
scroll to position [5005, 0]
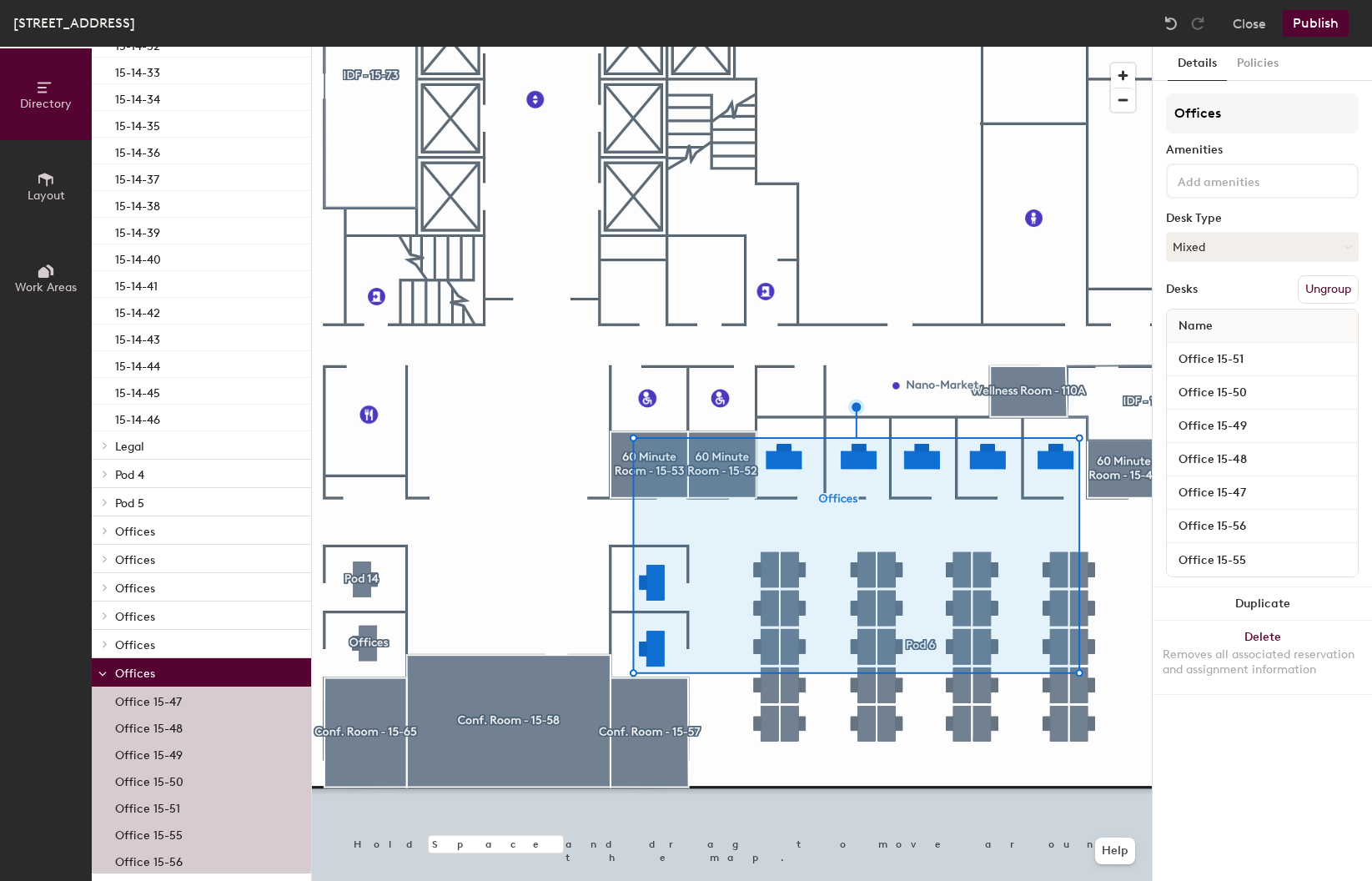
click at [105, 446] on icon at bounding box center [105, 445] width 7 height 9
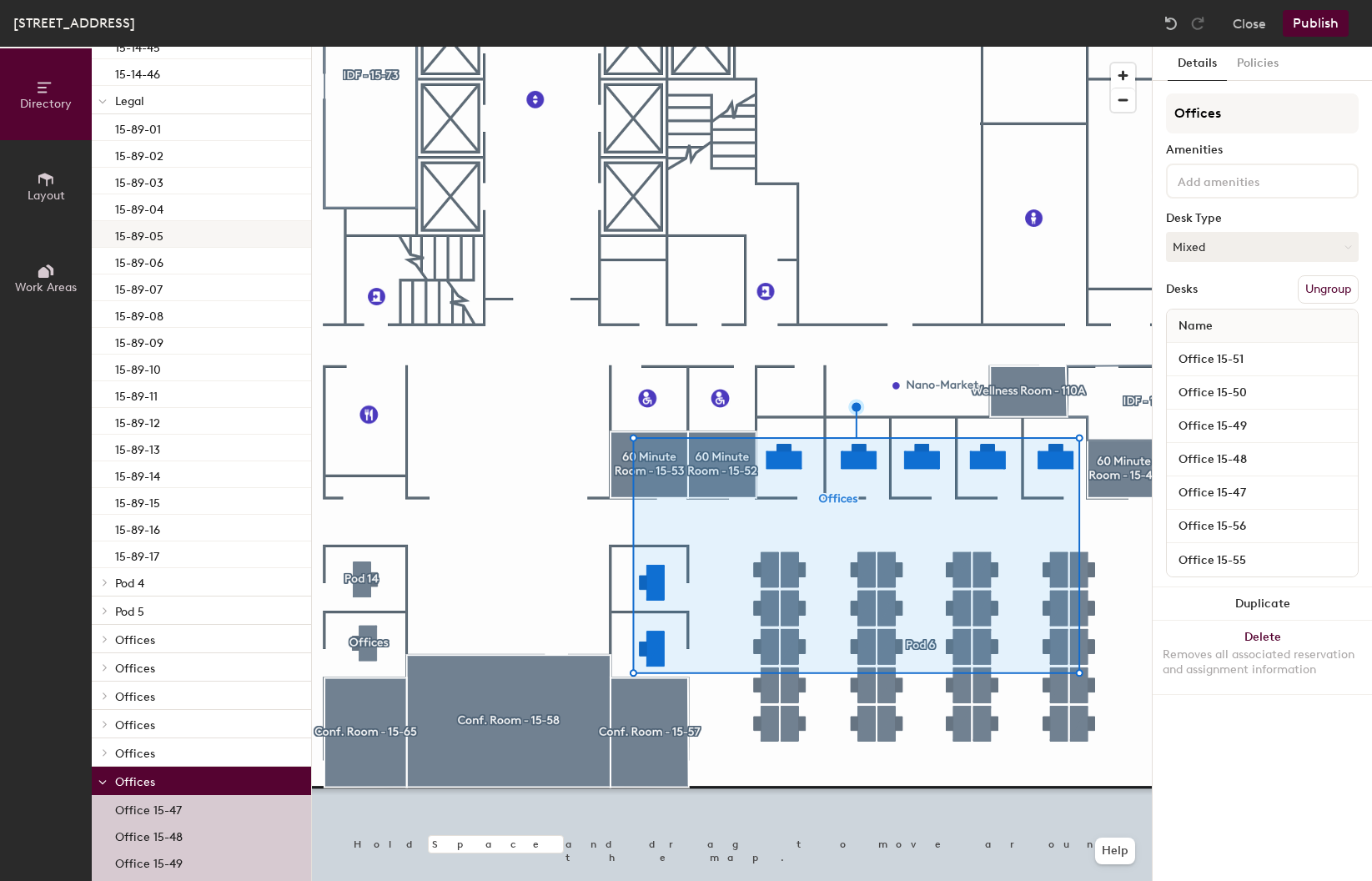
scroll to position [5422, 0]
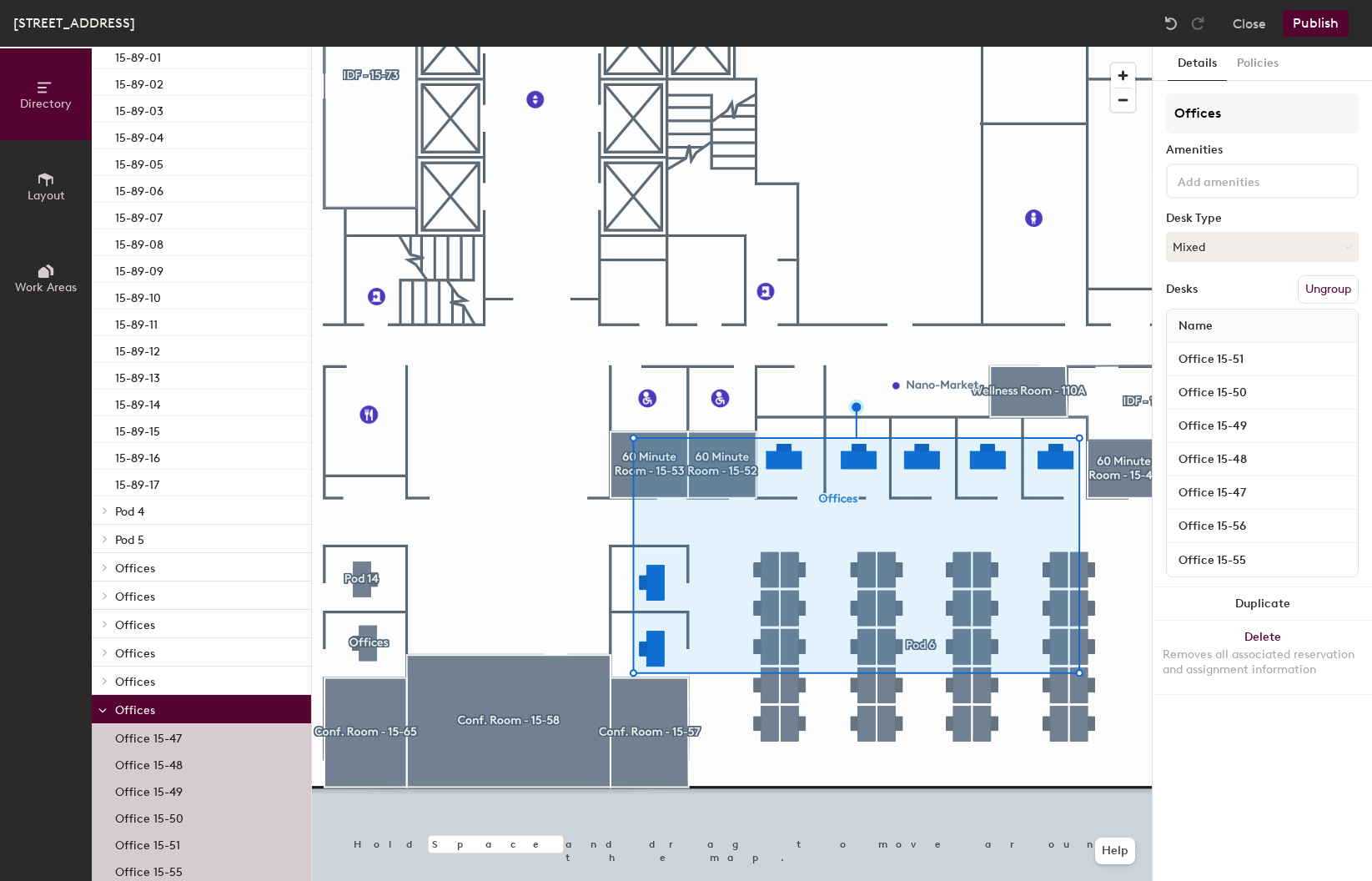
click at [105, 511] on icon at bounding box center [105, 510] width 7 height 9
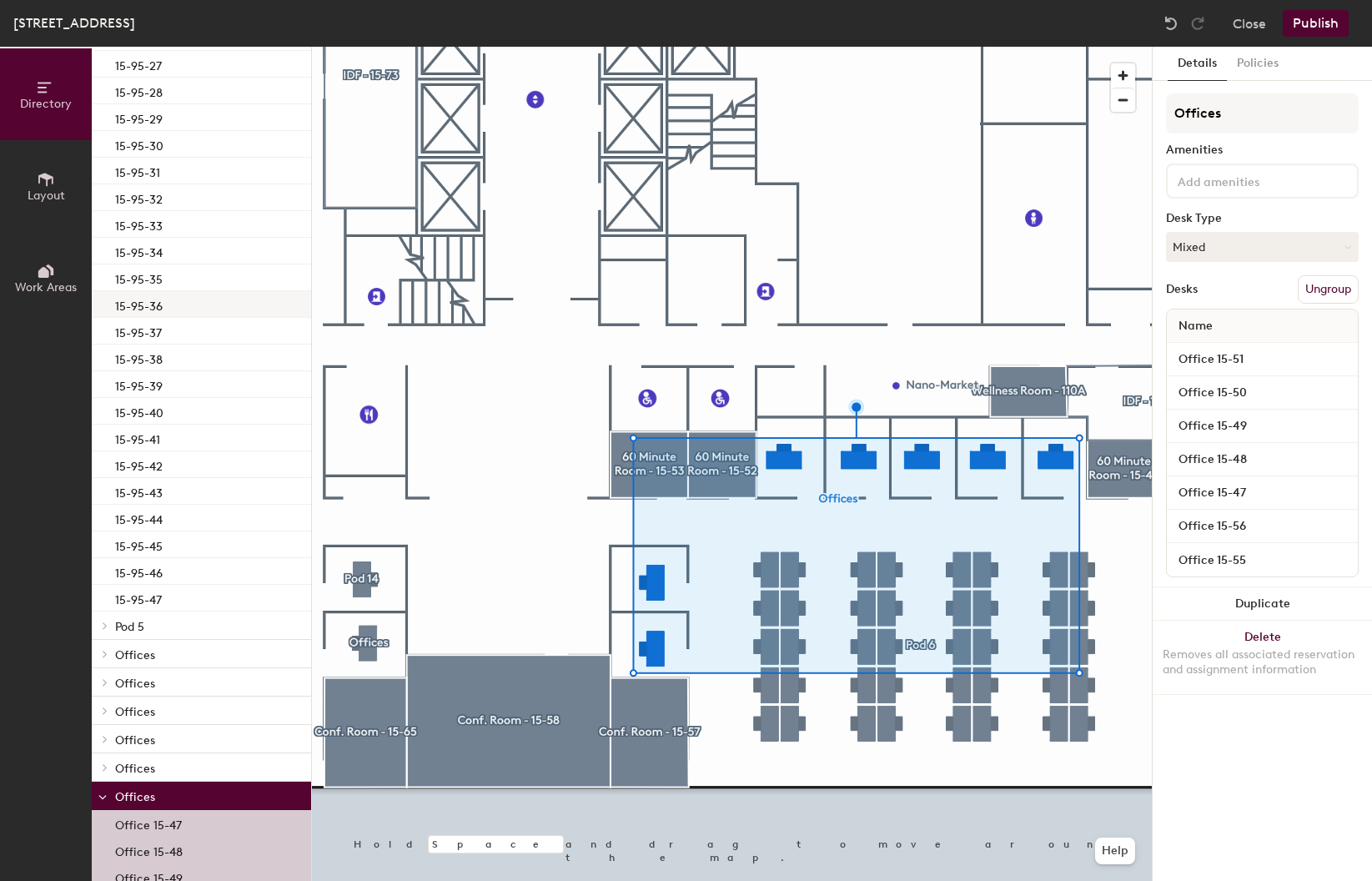
scroll to position [6673, 0]
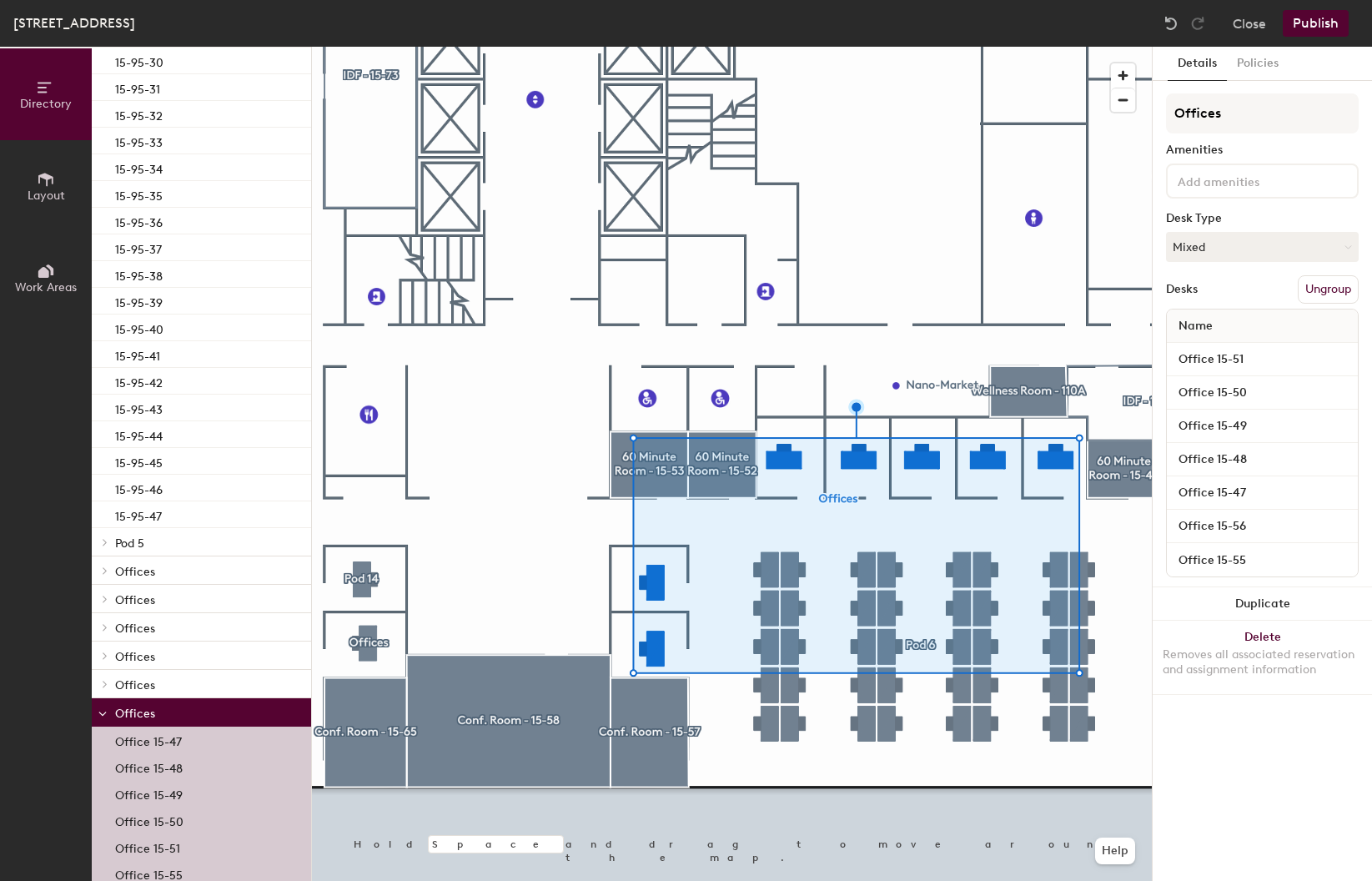
click at [104, 539] on icon at bounding box center [105, 542] width 3 height 7
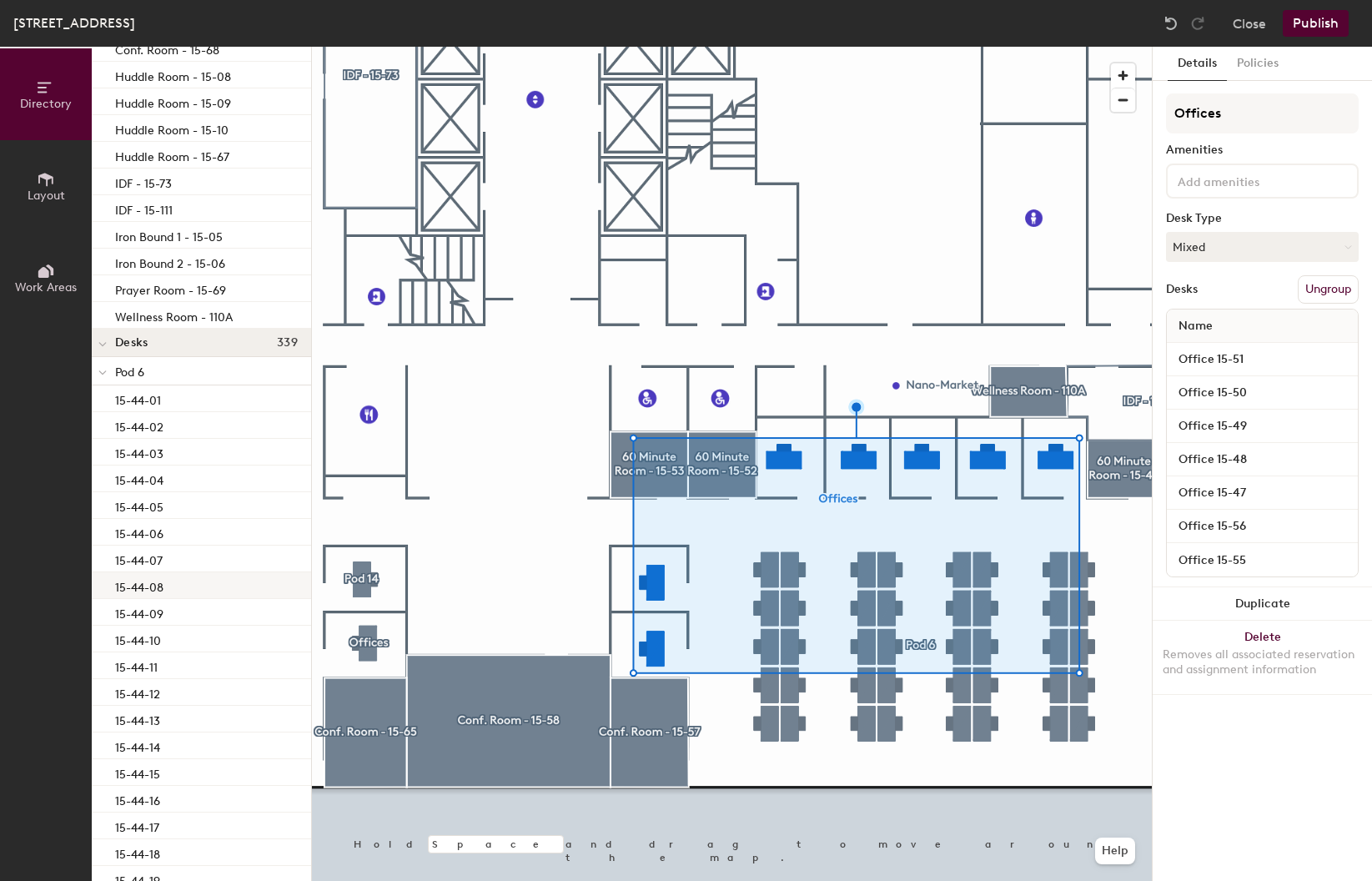
scroll to position [333, 0]
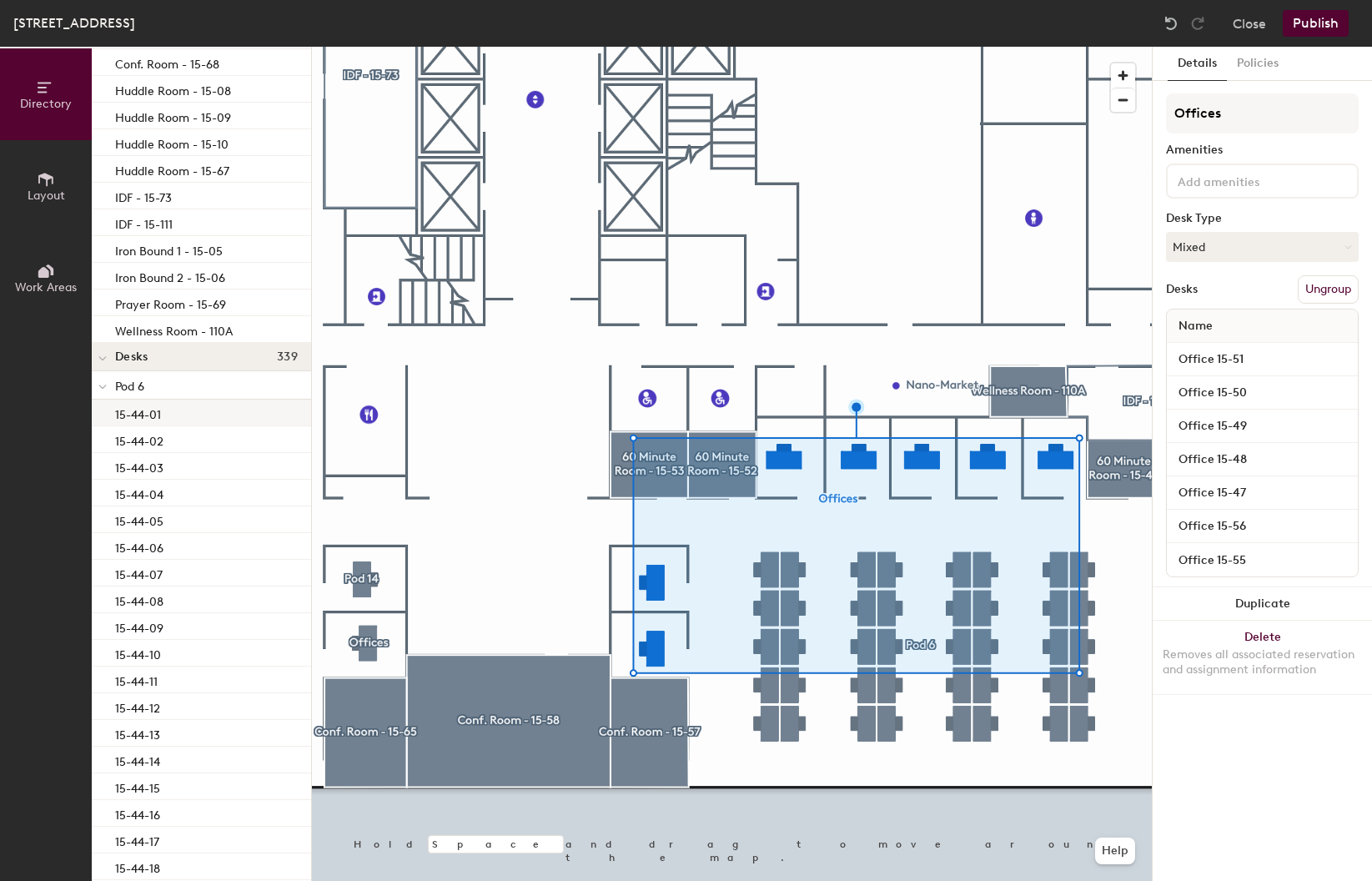
click at [178, 419] on div "15-44-01" at bounding box center [202, 413] width 219 height 27
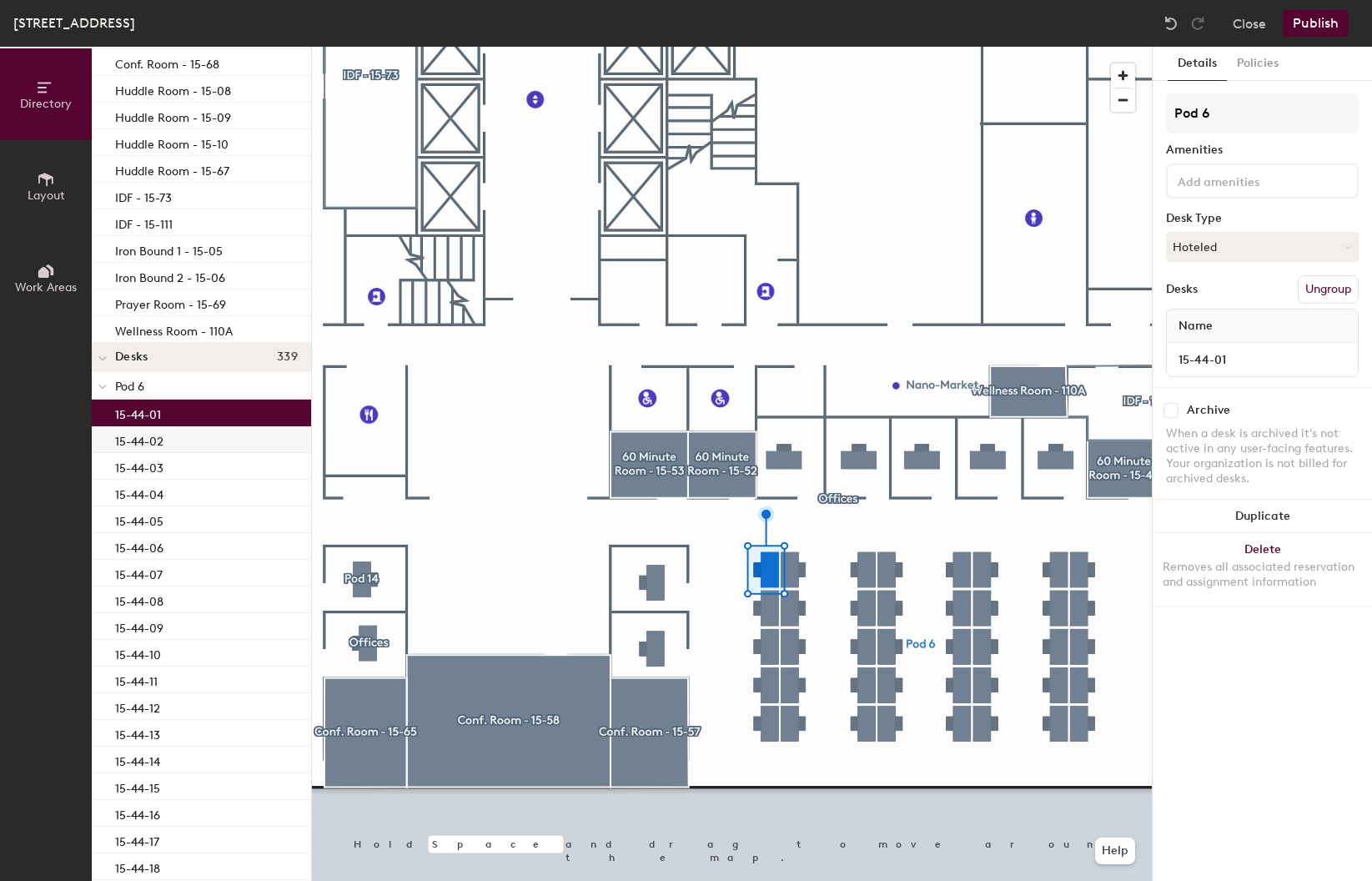
click at [180, 449] on div "15-44-02" at bounding box center [202, 440] width 219 height 27
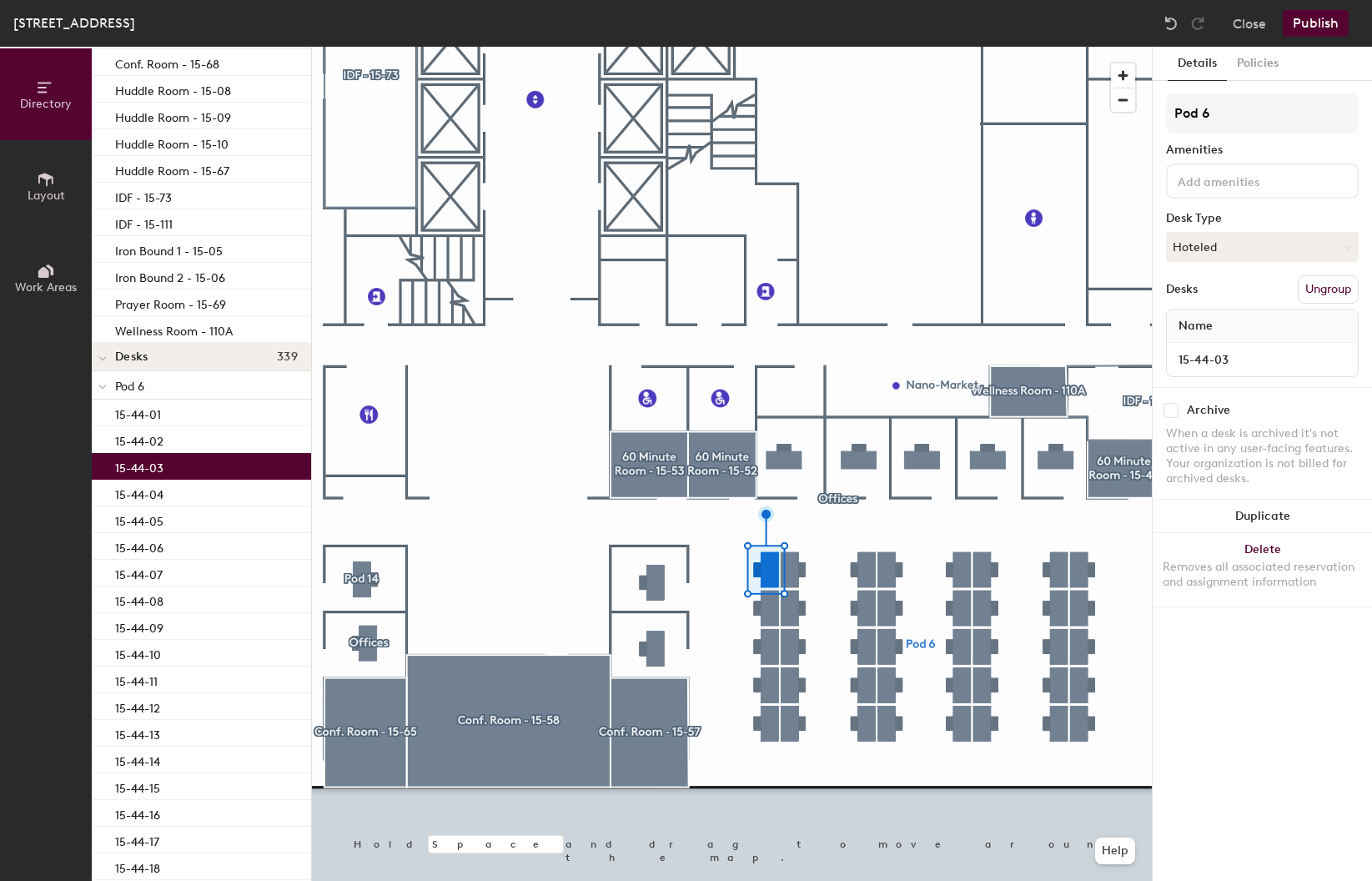
click at [180, 464] on div "15-44-03" at bounding box center [202, 466] width 219 height 27
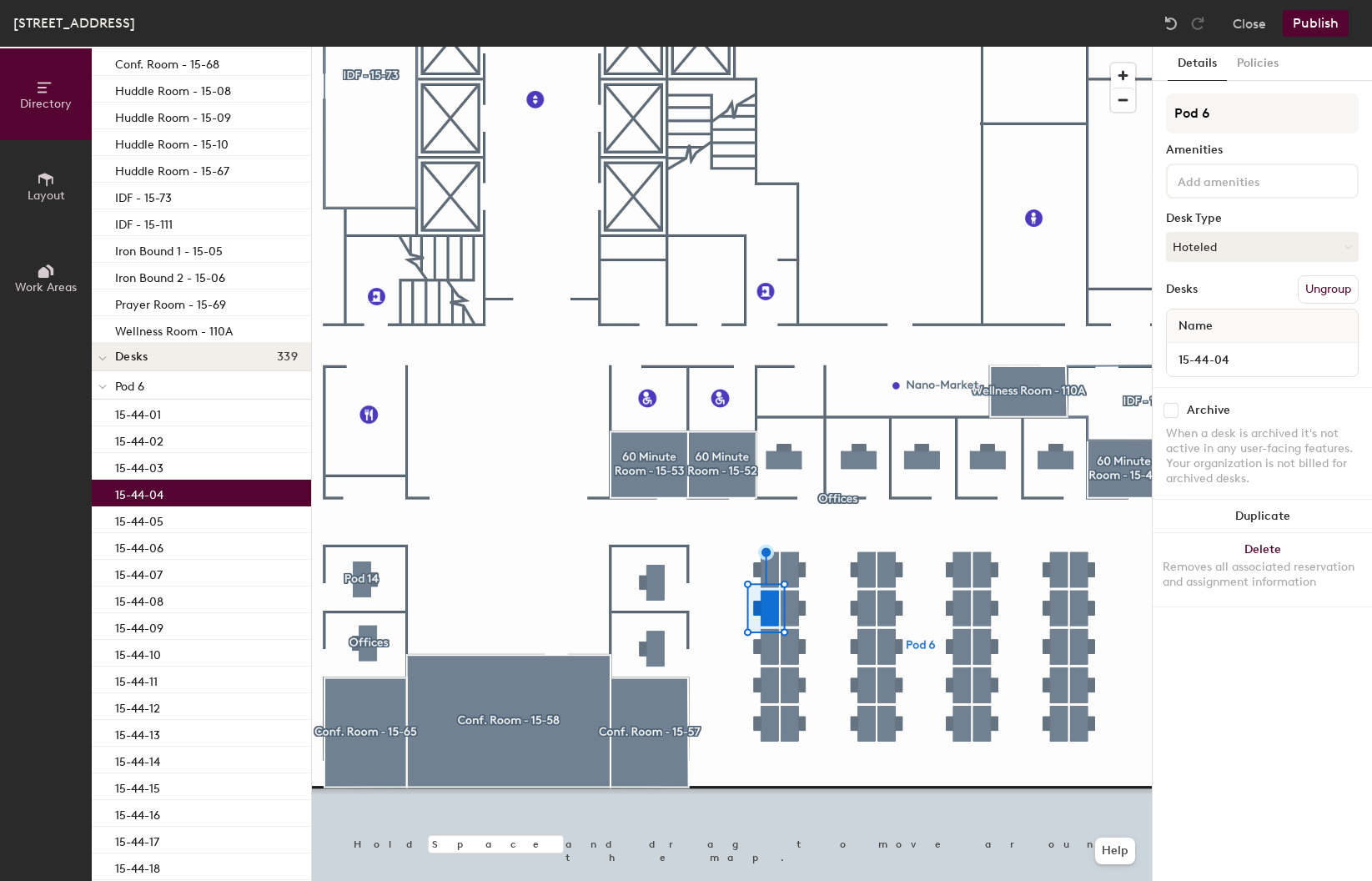
click at [182, 487] on div "15-44-04" at bounding box center [202, 493] width 219 height 27
click at [182, 525] on div "15-44-05" at bounding box center [202, 519] width 219 height 27
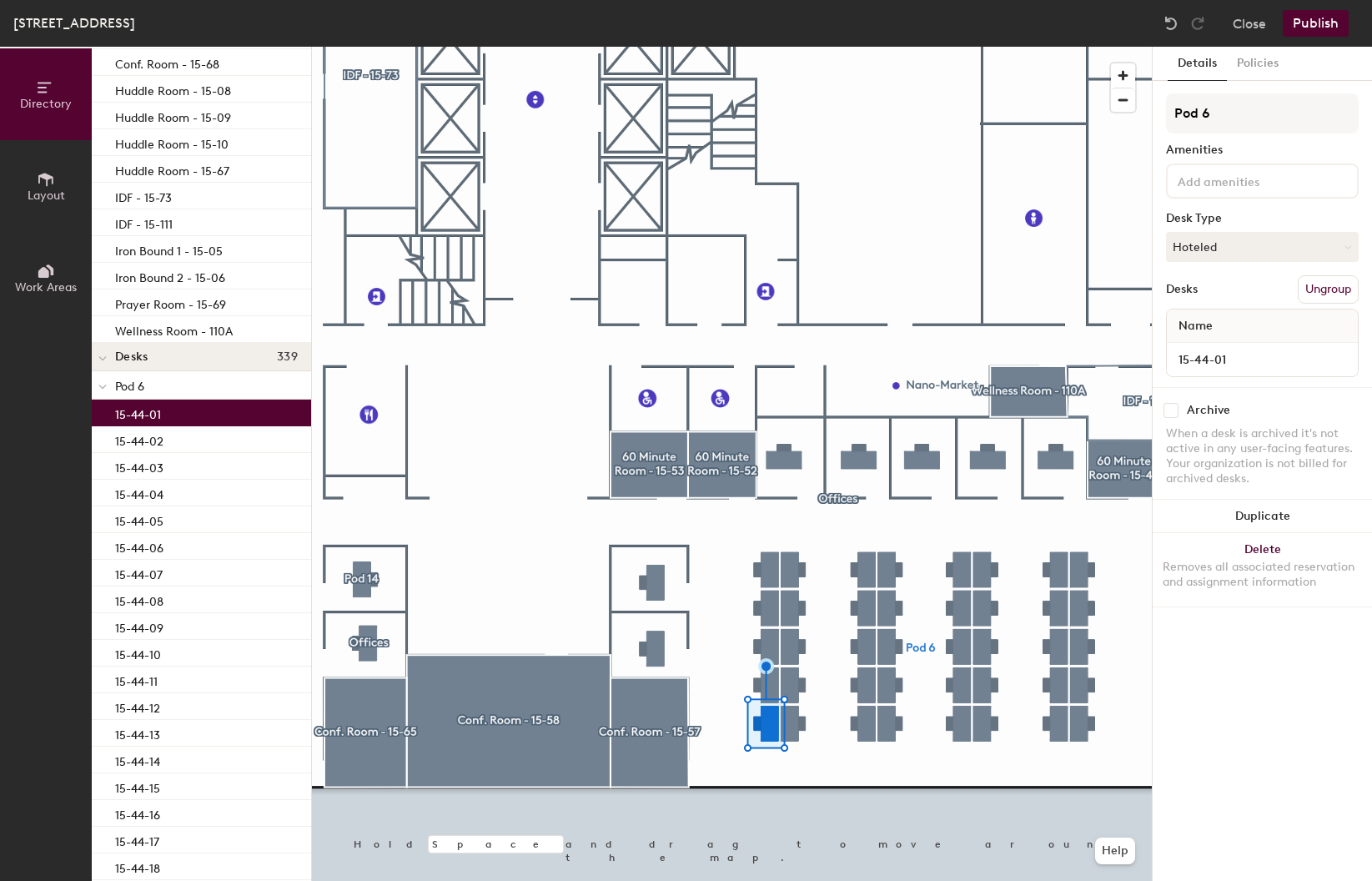
click at [164, 411] on div "15-44-01" at bounding box center [202, 413] width 219 height 27
click at [1247, 189] on input at bounding box center [1249, 180] width 150 height 20
click at [1269, 139] on div "Pod 6 Amenities Desk Type Hoteled Desks Ungroup Name 15-44-01" at bounding box center [1262, 239] width 193 height 294
click at [1244, 65] on button "Policies" at bounding box center [1258, 63] width 62 height 34
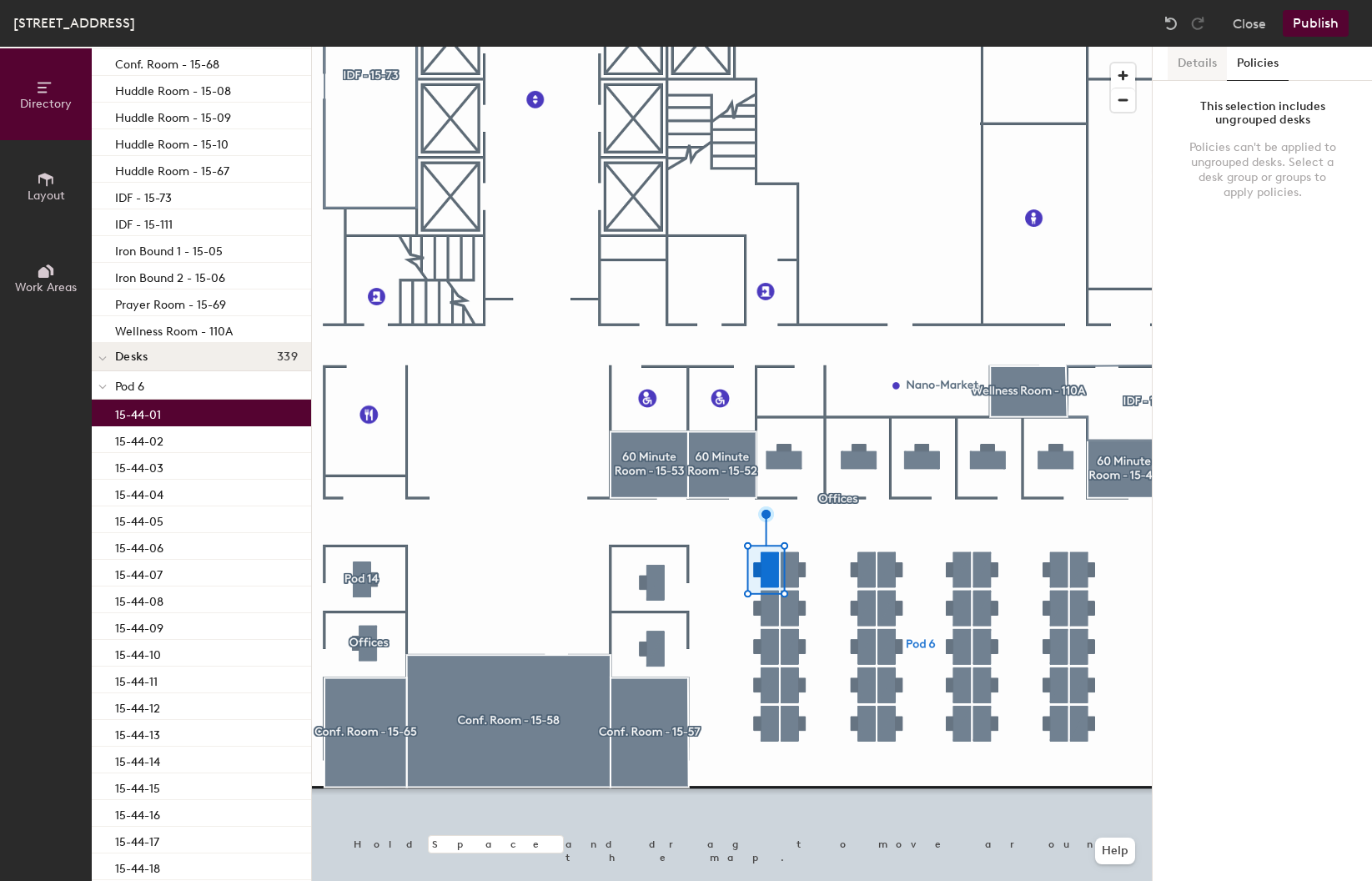
click at [1194, 63] on button "Details" at bounding box center [1197, 63] width 59 height 34
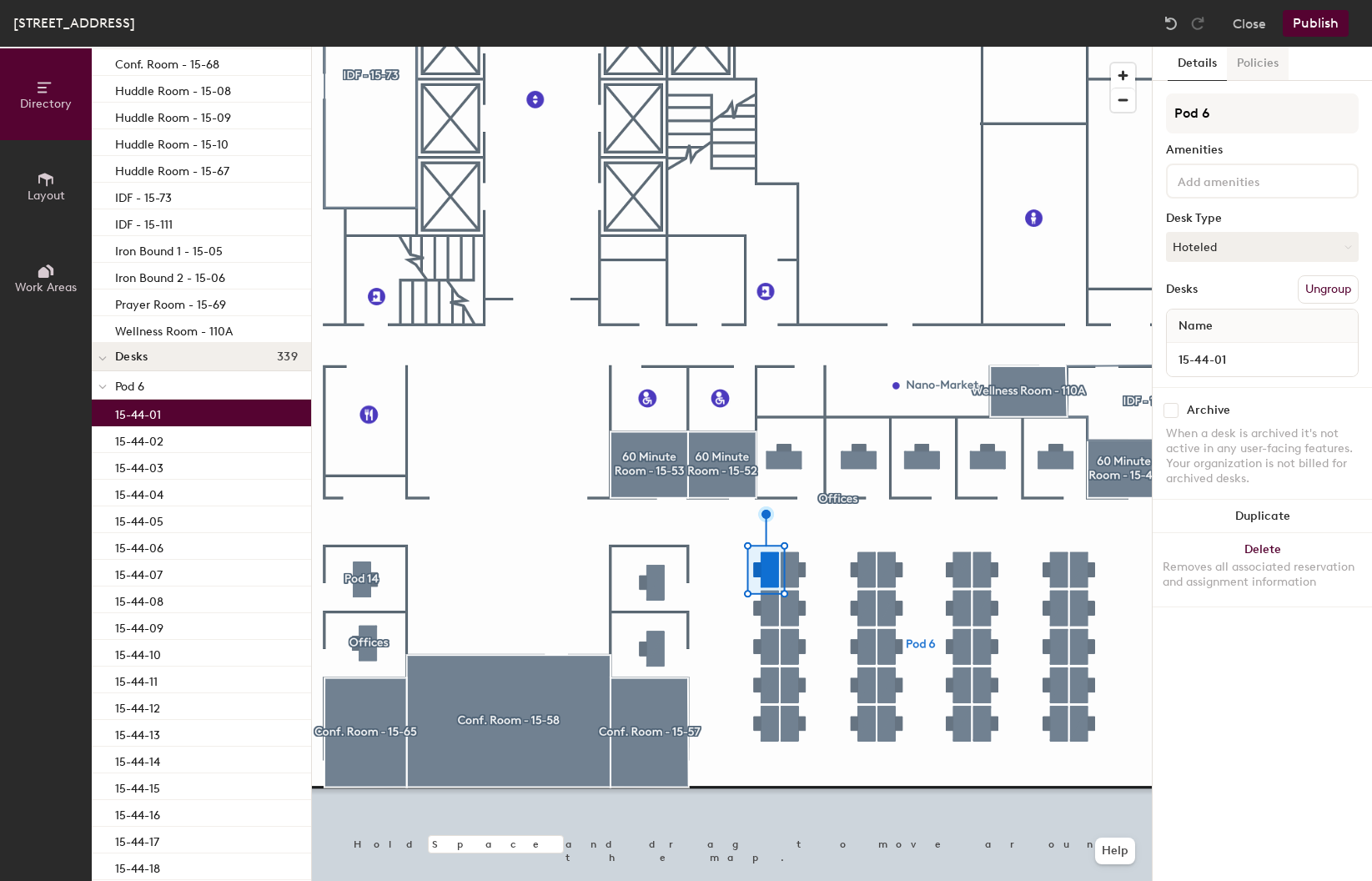
click at [1239, 62] on button "Policies" at bounding box center [1258, 63] width 62 height 34
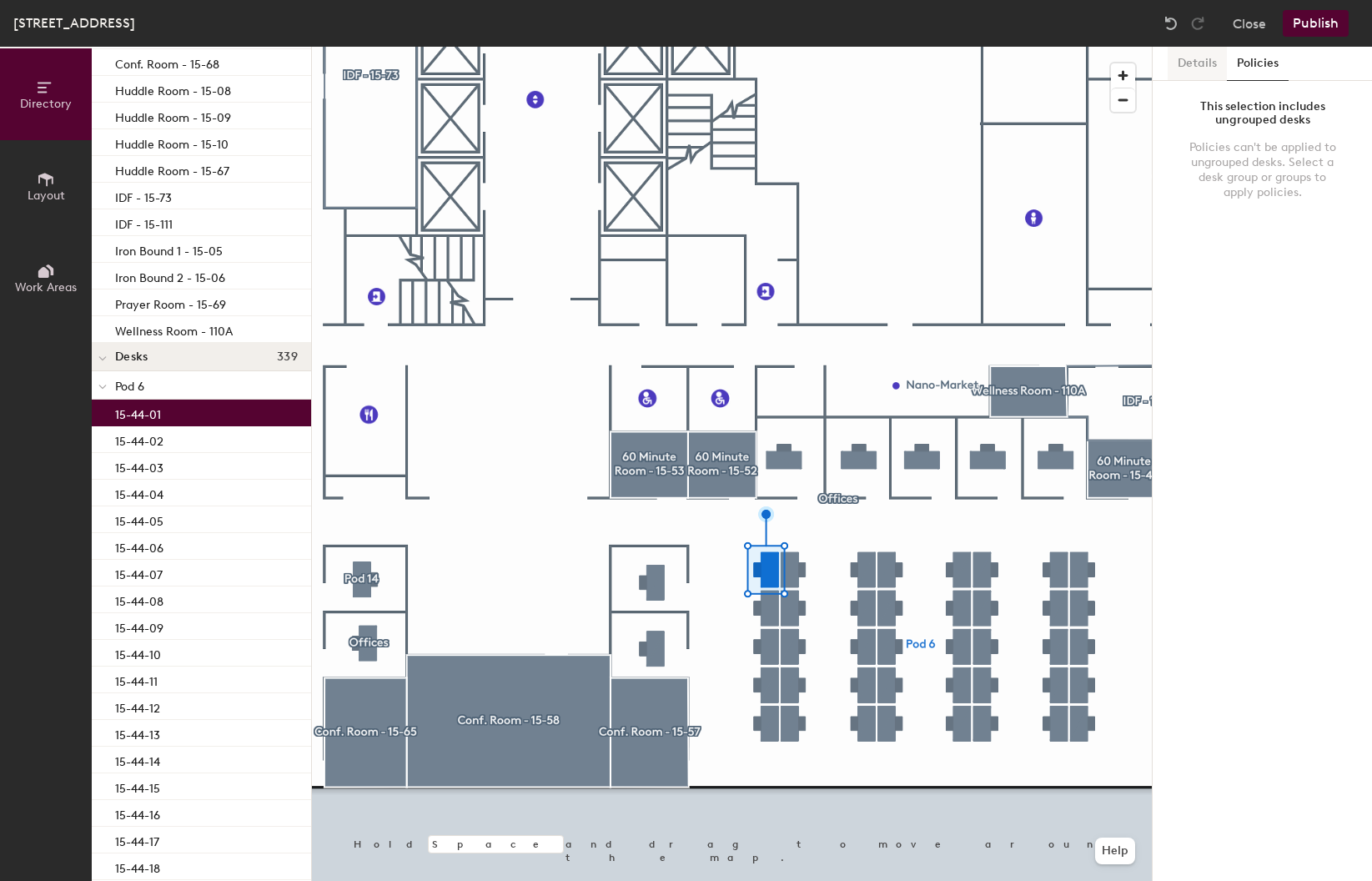
click at [1193, 67] on button "Details" at bounding box center [1197, 63] width 59 height 34
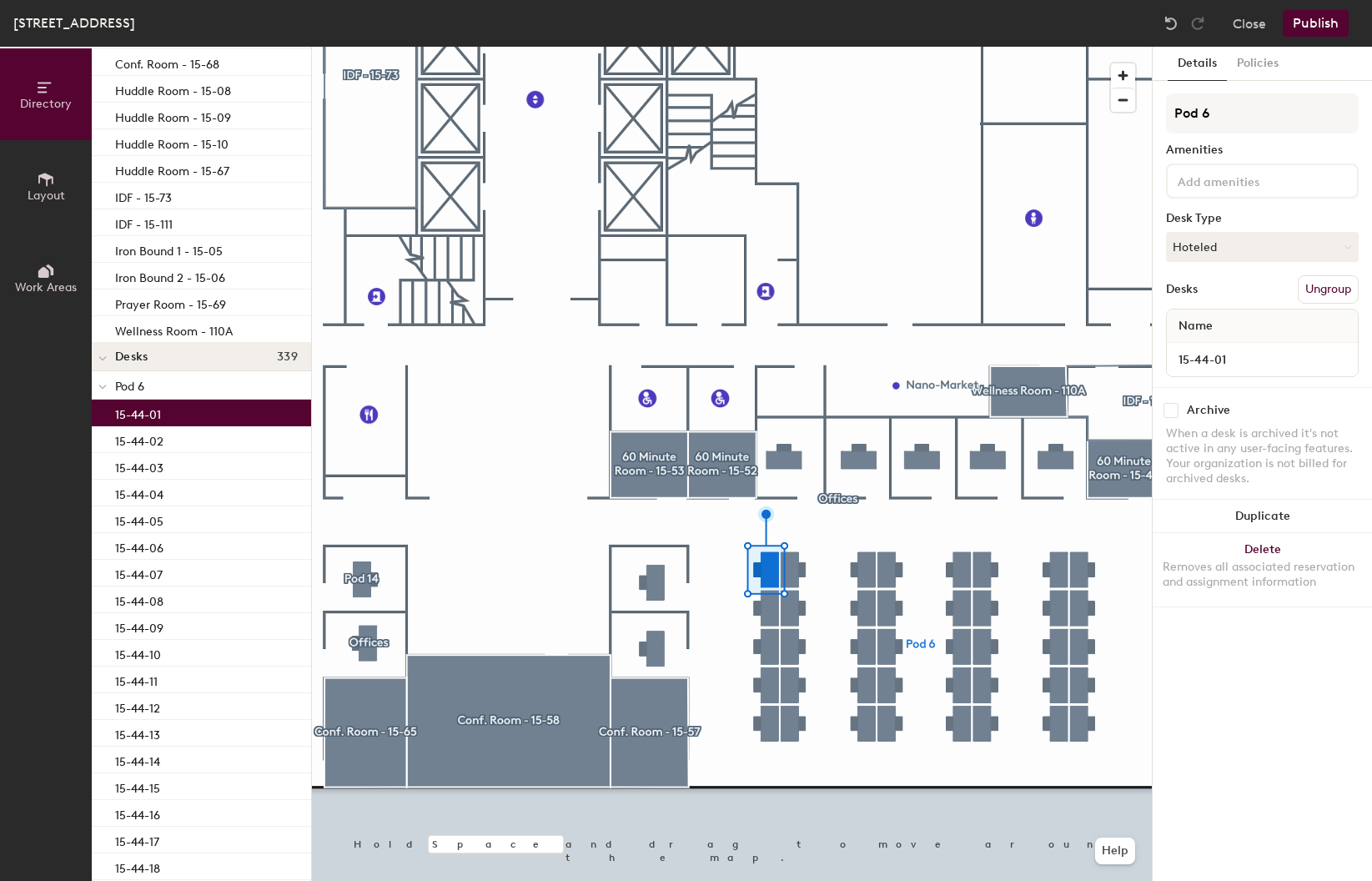
click at [163, 416] on div "15-44-01" at bounding box center [202, 413] width 219 height 27
click at [161, 438] on p "15-44-02" at bounding box center [140, 439] width 48 height 19
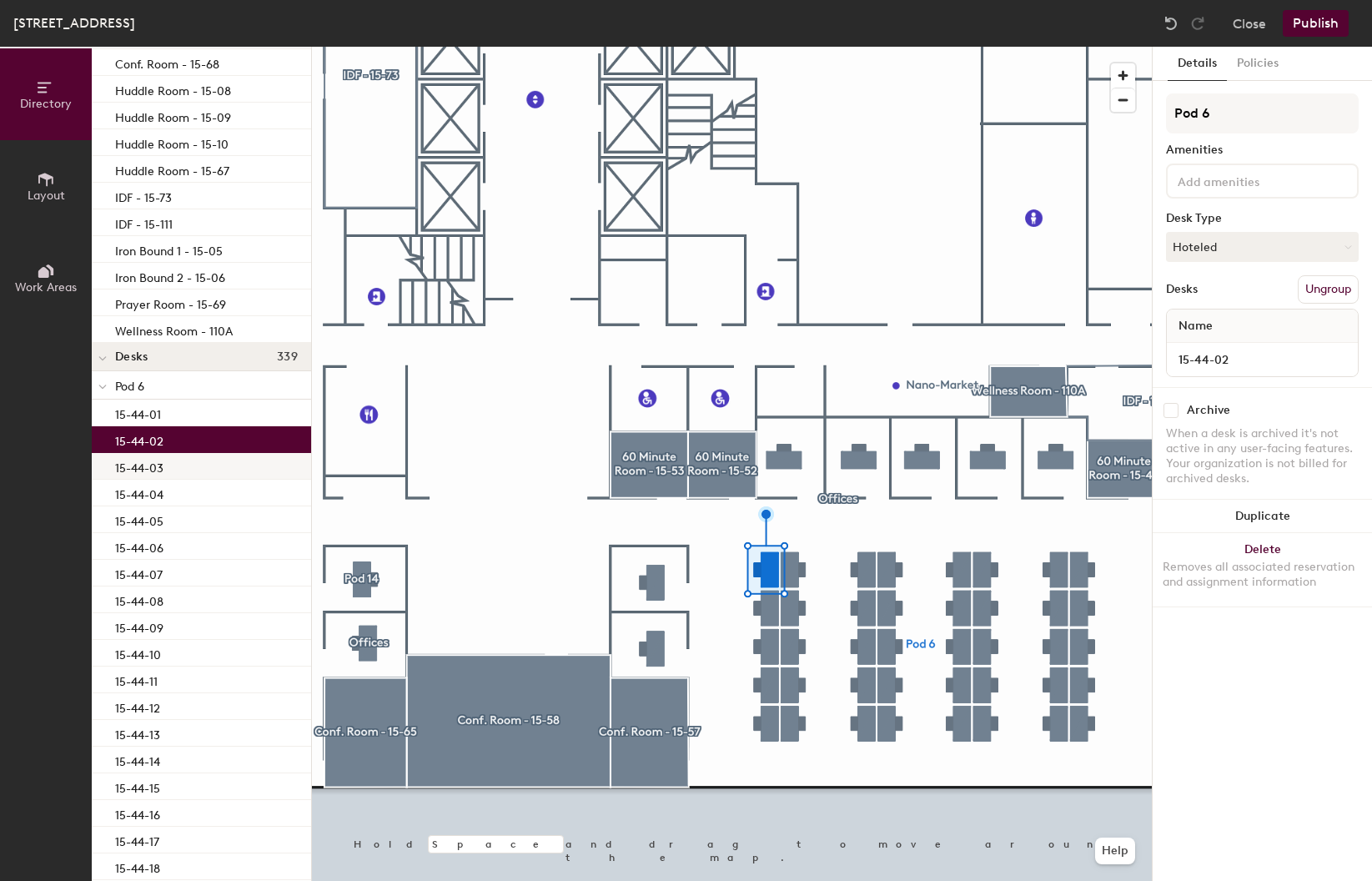
click at [161, 463] on p "15-44-03" at bounding box center [140, 466] width 48 height 19
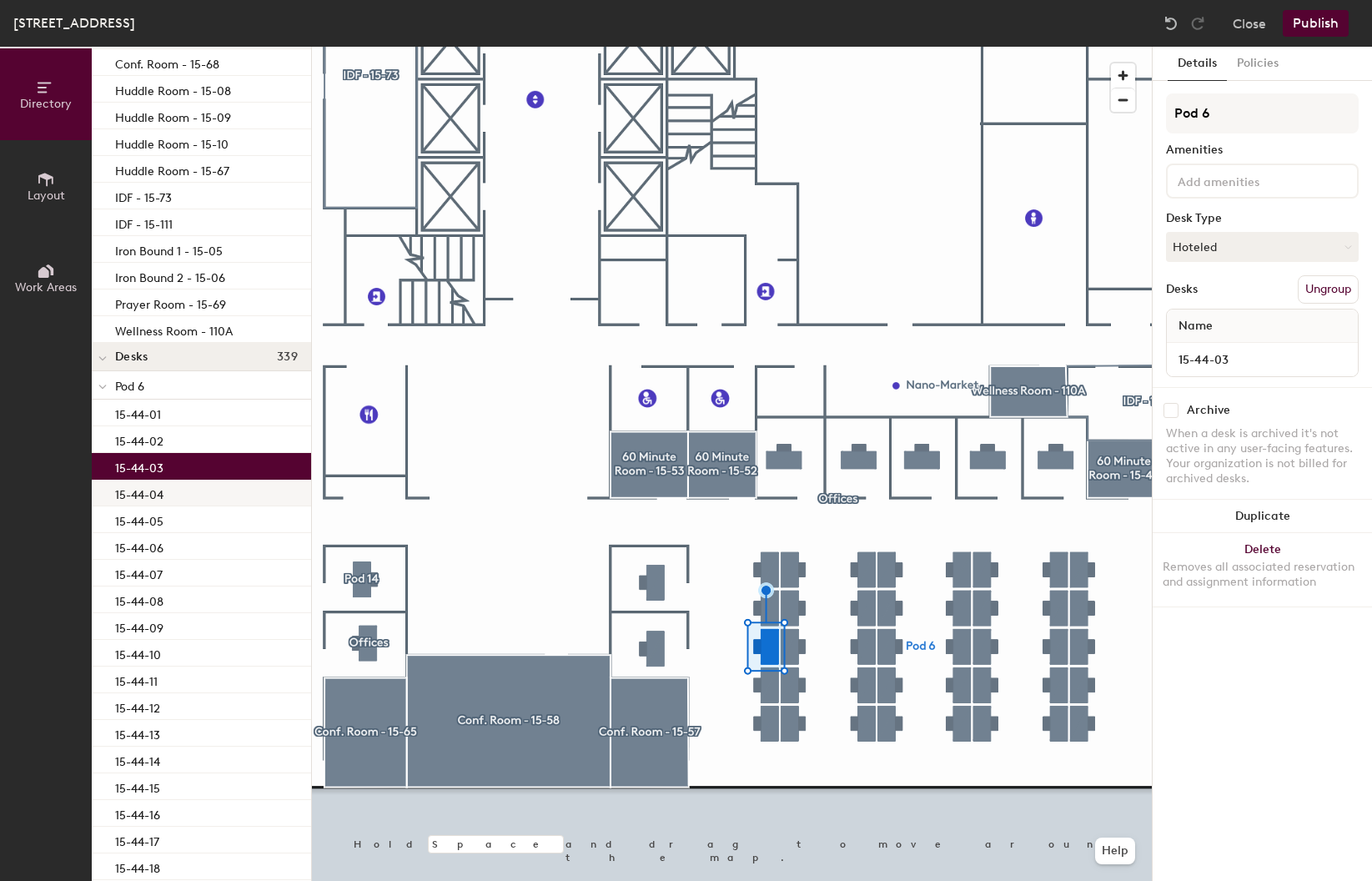
click at [159, 486] on p "15-44-04" at bounding box center [140, 492] width 48 height 19
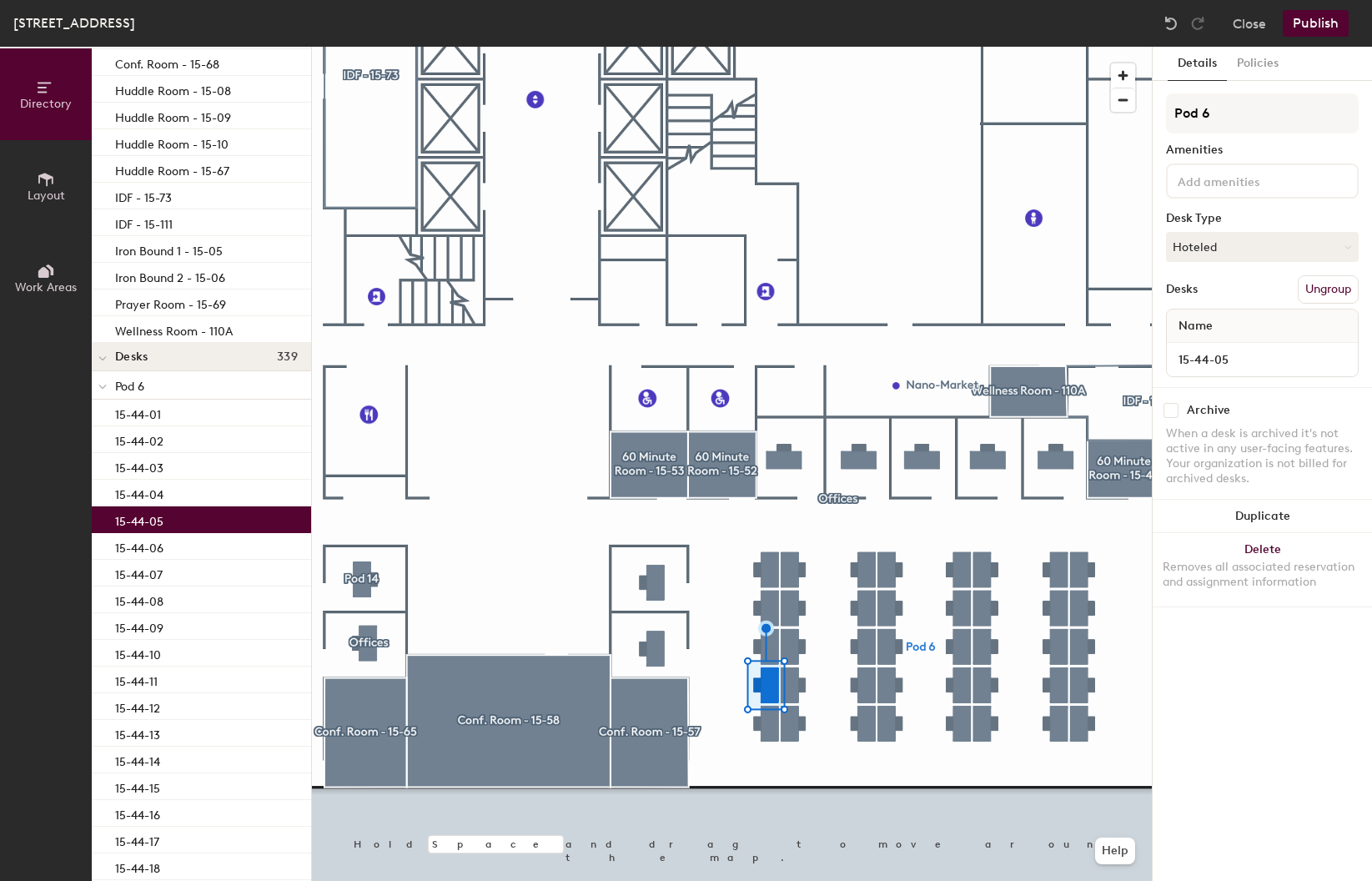
click at [159, 521] on p "15-44-05" at bounding box center [140, 519] width 48 height 19
click at [1221, 254] on button "Hoteled" at bounding box center [1262, 246] width 193 height 30
click at [1199, 314] on ul "Assigned Hot Hoteled" at bounding box center [1250, 323] width 167 height 75
click at [1214, 244] on button "Hoteled" at bounding box center [1262, 246] width 193 height 30
click at [1209, 296] on div "Assigned" at bounding box center [1250, 299] width 167 height 25
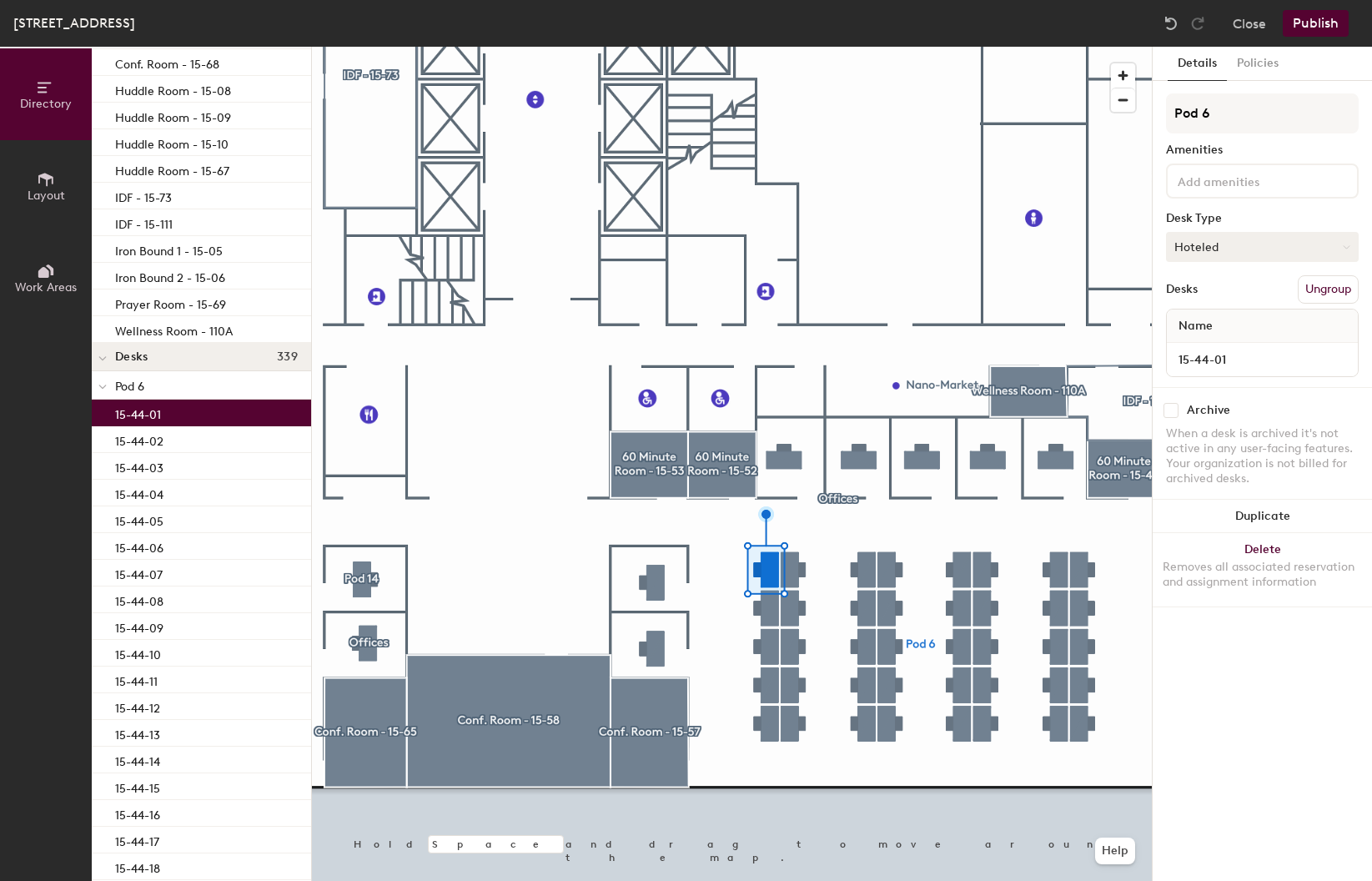
click at [1230, 236] on button "Hoteled" at bounding box center [1262, 246] width 193 height 30
click at [1194, 302] on div "Assigned" at bounding box center [1250, 299] width 167 height 25
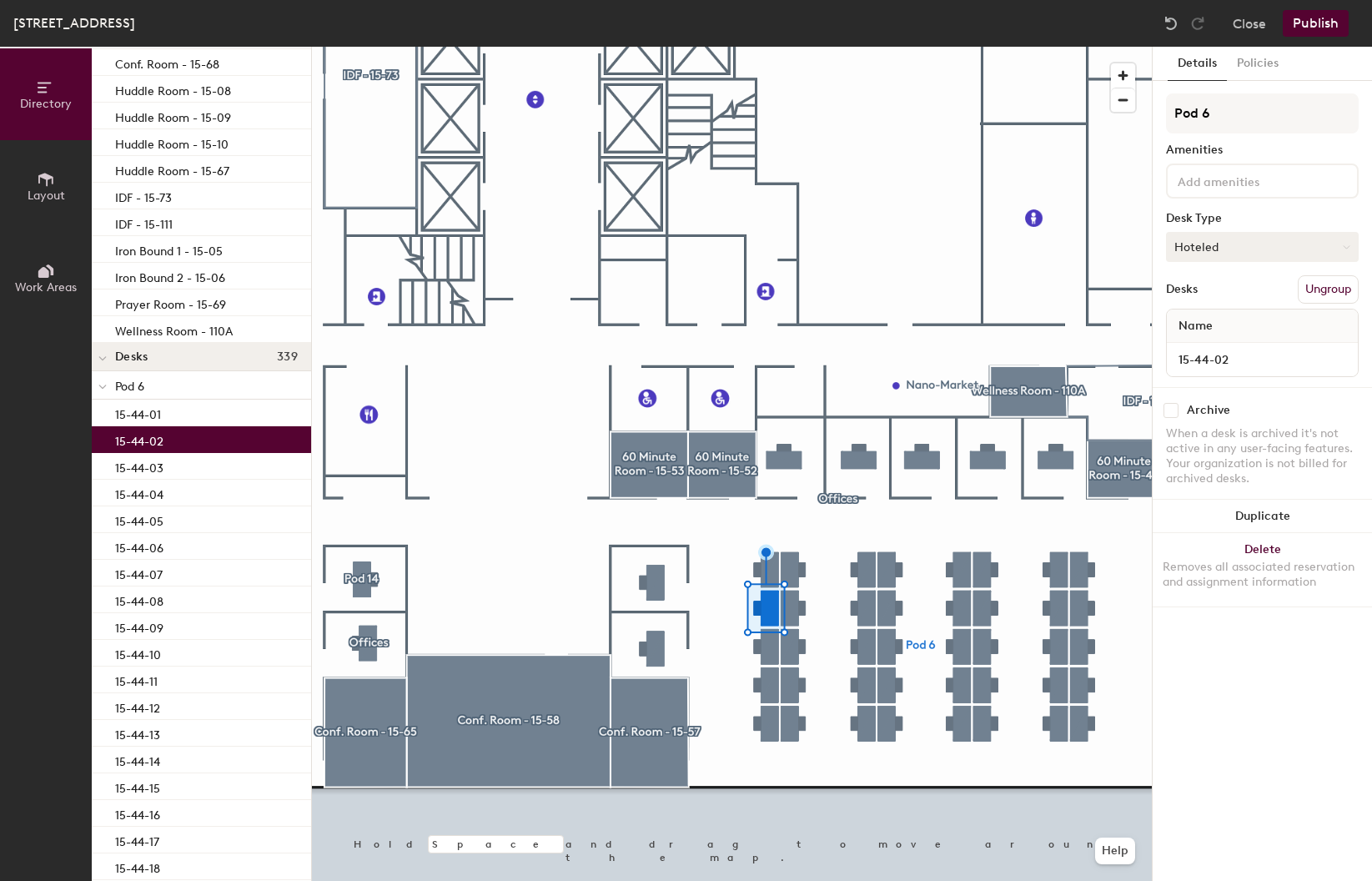
click at [1240, 248] on button "Hoteled" at bounding box center [1262, 246] width 193 height 30
click at [1205, 296] on div "Assigned" at bounding box center [1250, 299] width 167 height 25
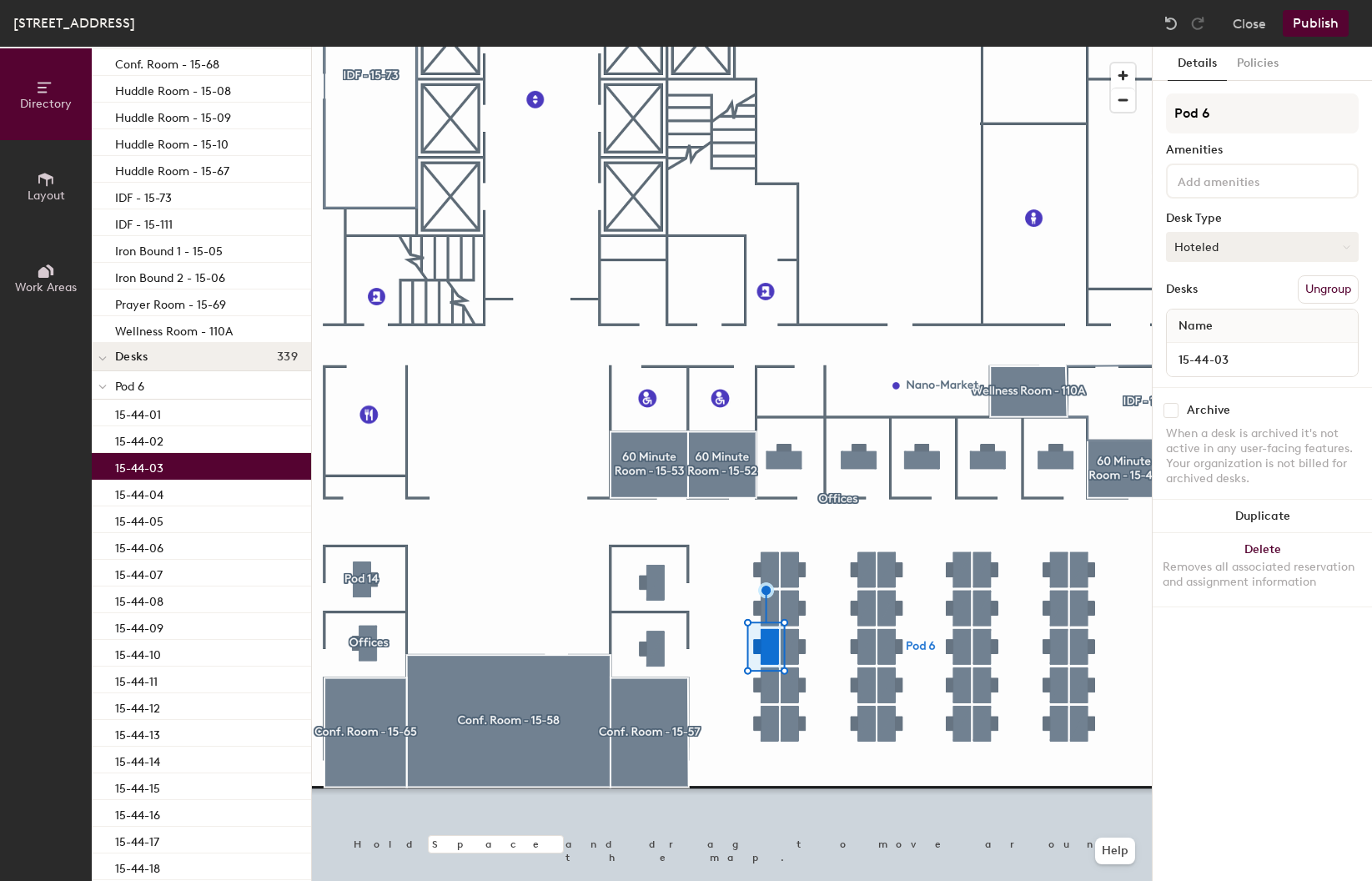
click at [1199, 253] on button "Hoteled" at bounding box center [1262, 246] width 193 height 30
click at [1199, 294] on div "Assigned" at bounding box center [1250, 299] width 167 height 25
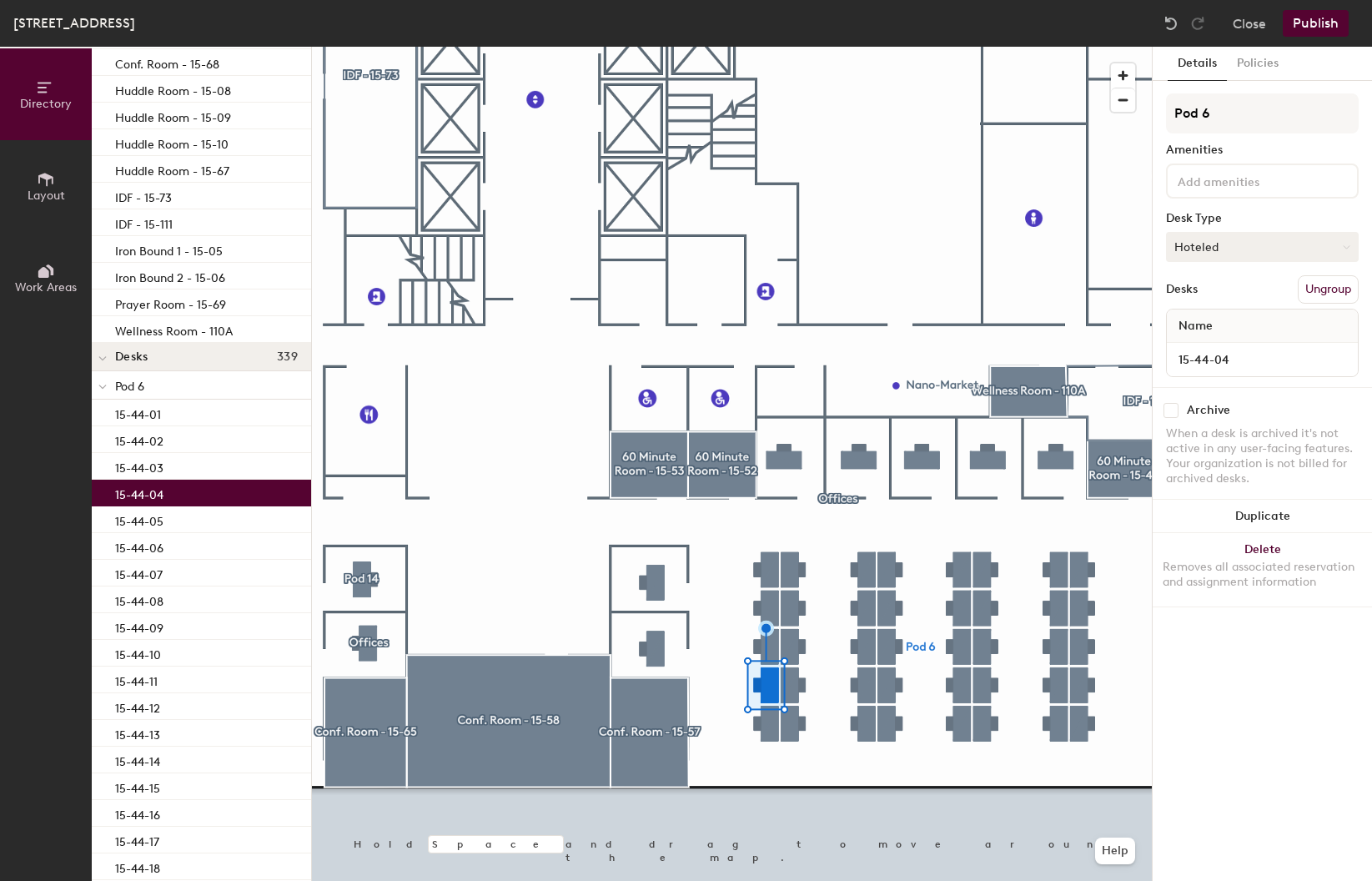
click at [1238, 244] on button "Hoteled" at bounding box center [1262, 246] width 193 height 30
click at [1202, 301] on div "Assigned" at bounding box center [1250, 299] width 167 height 25
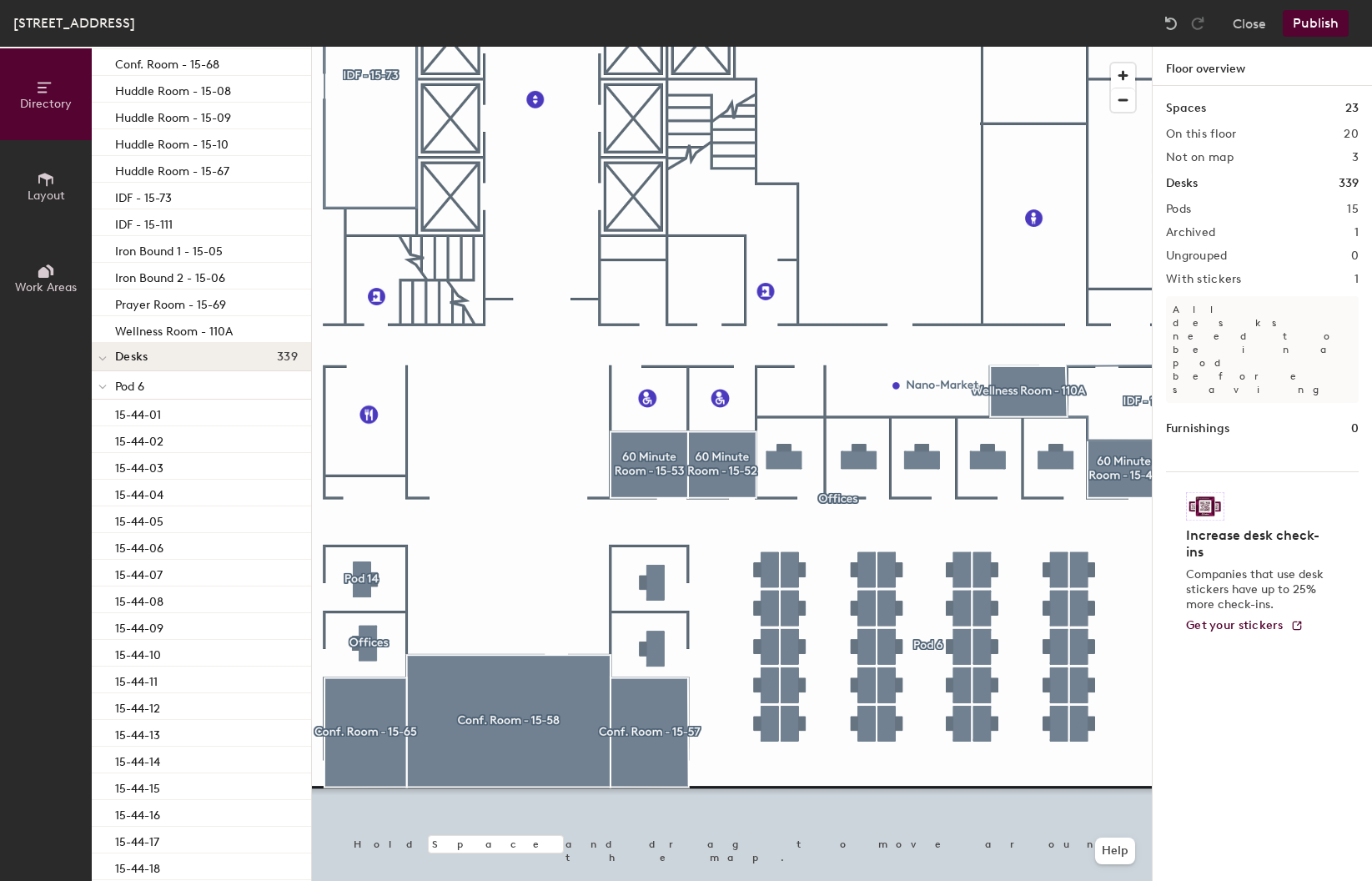
click at [1323, 23] on button "Publish" at bounding box center [1316, 23] width 66 height 27
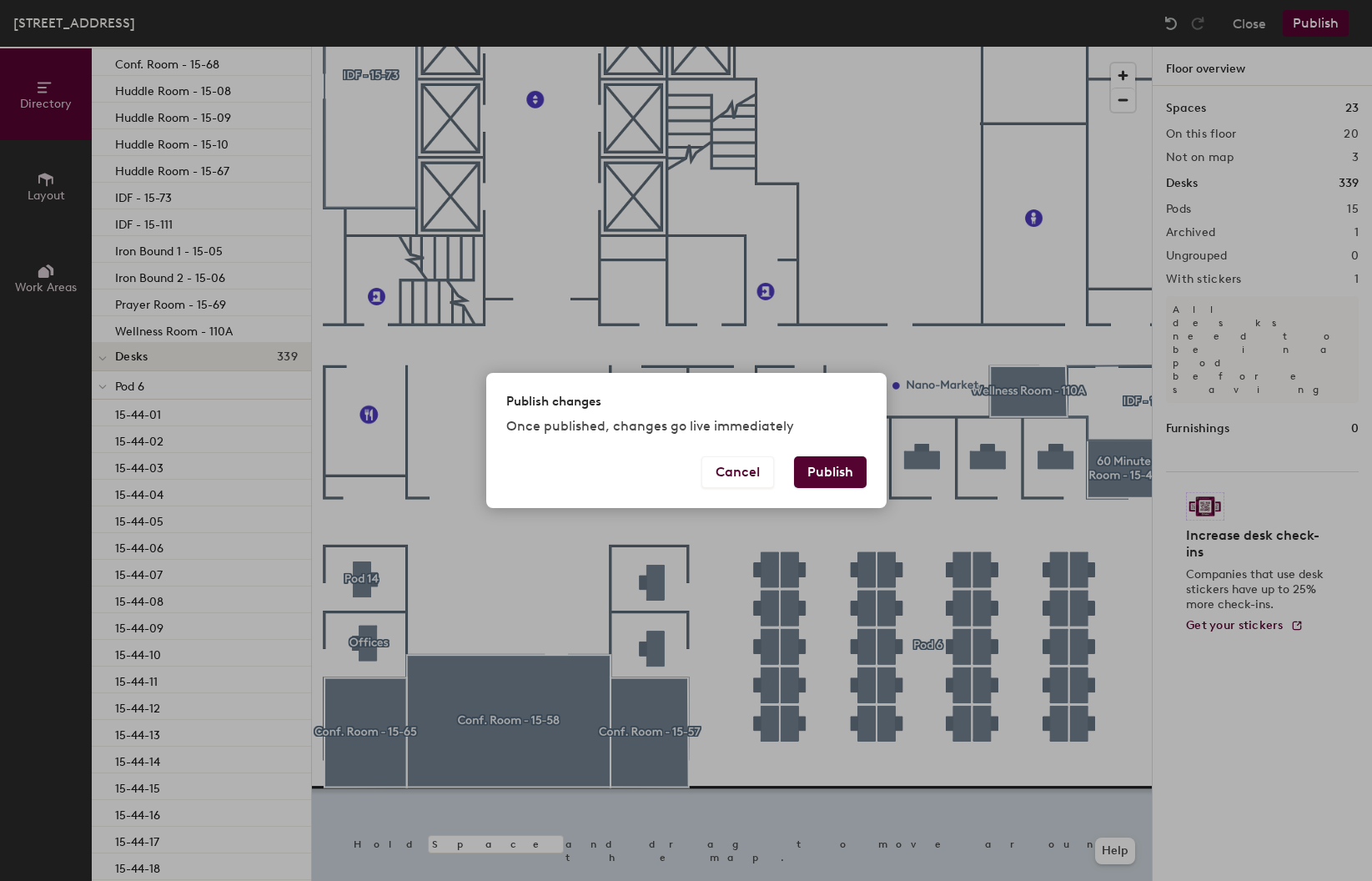
click at [855, 462] on button "Publish" at bounding box center [829, 472] width 73 height 32
